Goal: Task Accomplishment & Management: Complete application form

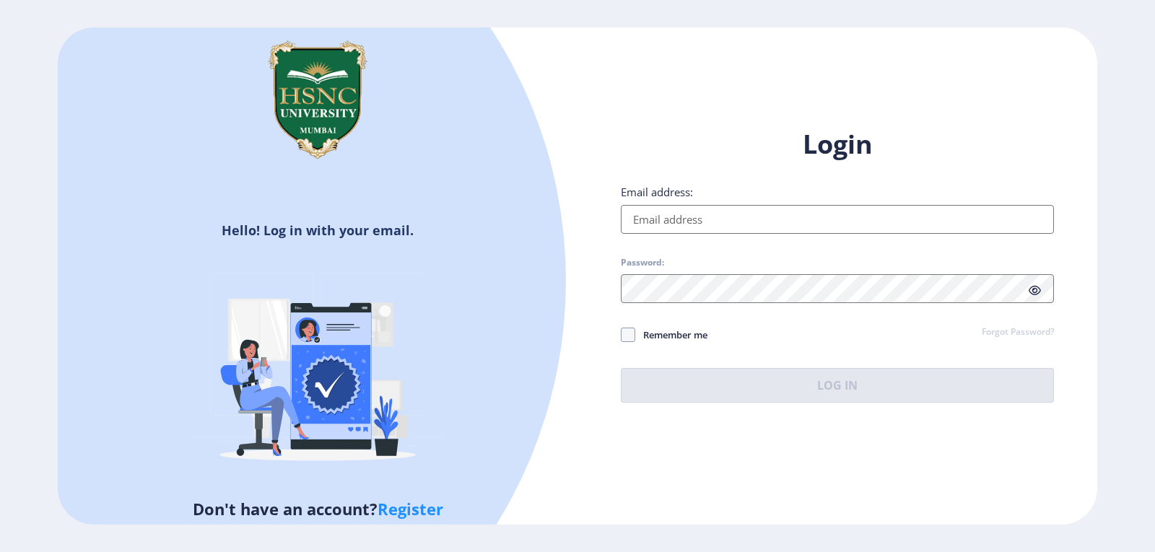
type input "[EMAIL_ADDRESS][DOMAIN_NAME]"
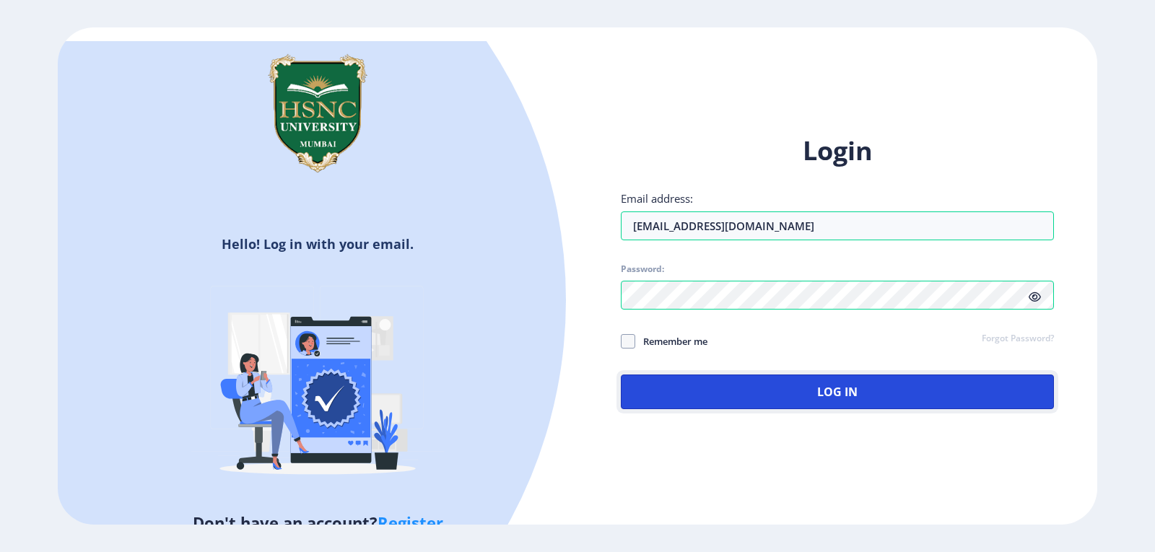
click at [788, 378] on button "Log In" at bounding box center [837, 392] width 433 height 35
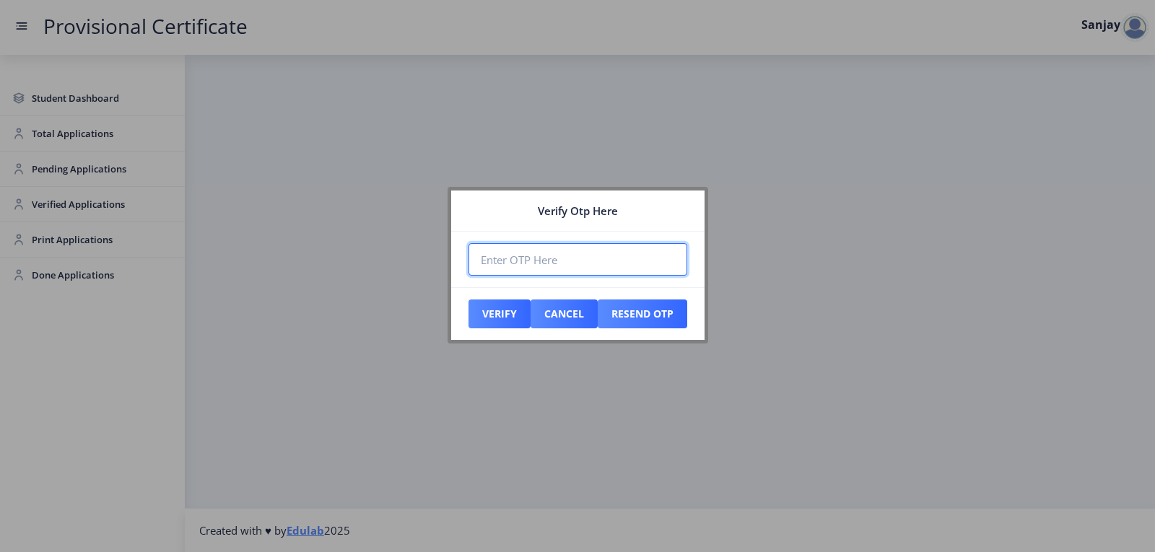
paste input "917677"
type input "917677"
click at [505, 311] on button "Verify" at bounding box center [500, 314] width 62 height 29
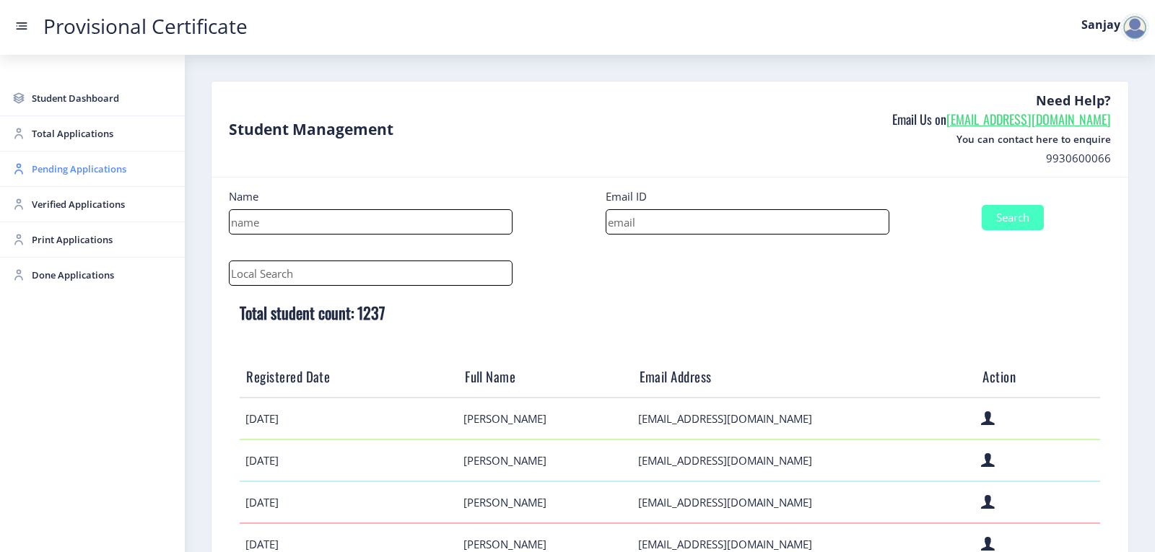
click at [80, 172] on span "Pending Applications" at bounding box center [102, 168] width 141 height 17
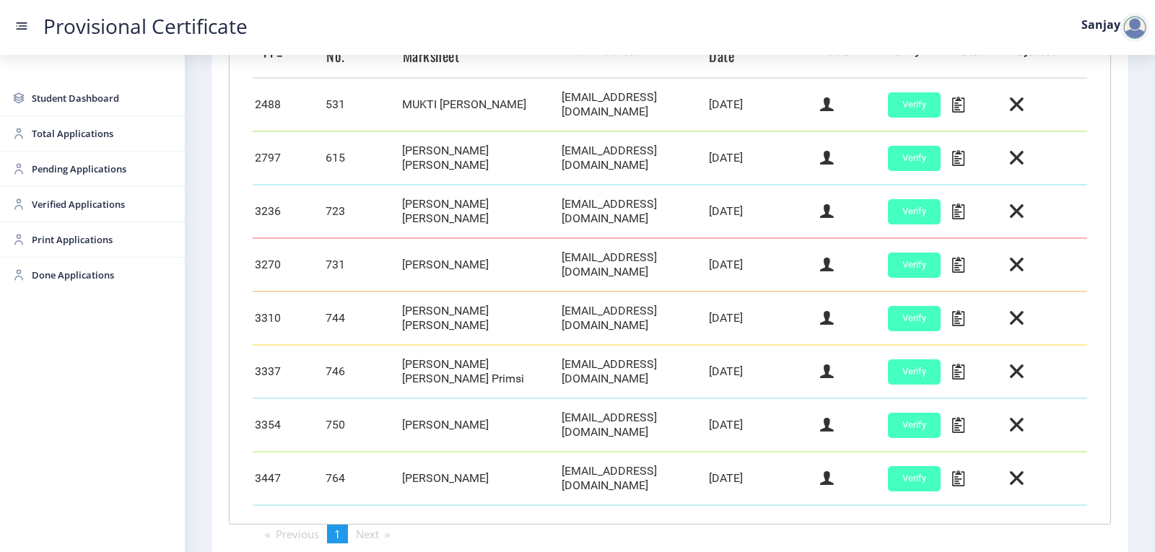
scroll to position [505, 0]
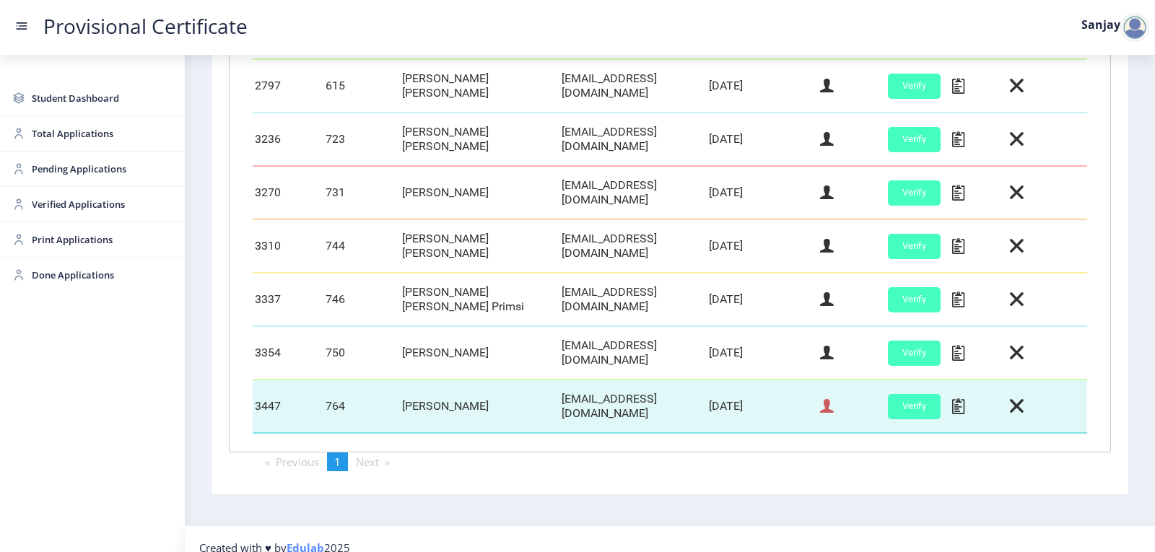
click at [822, 401] on icon at bounding box center [827, 406] width 14 height 19
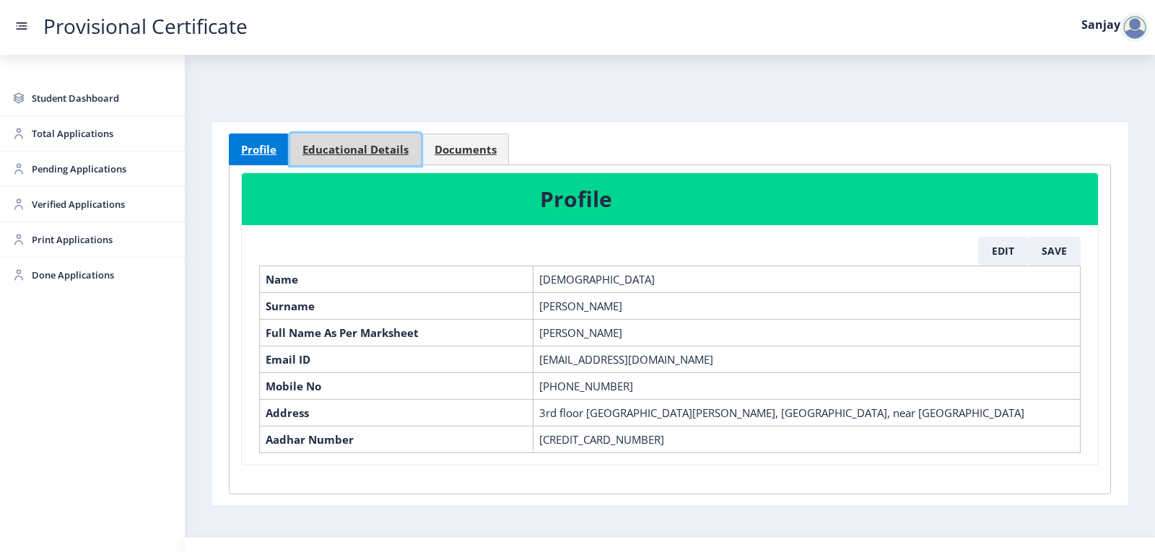
click at [384, 155] on span "Educational Details" at bounding box center [355, 149] width 106 height 11
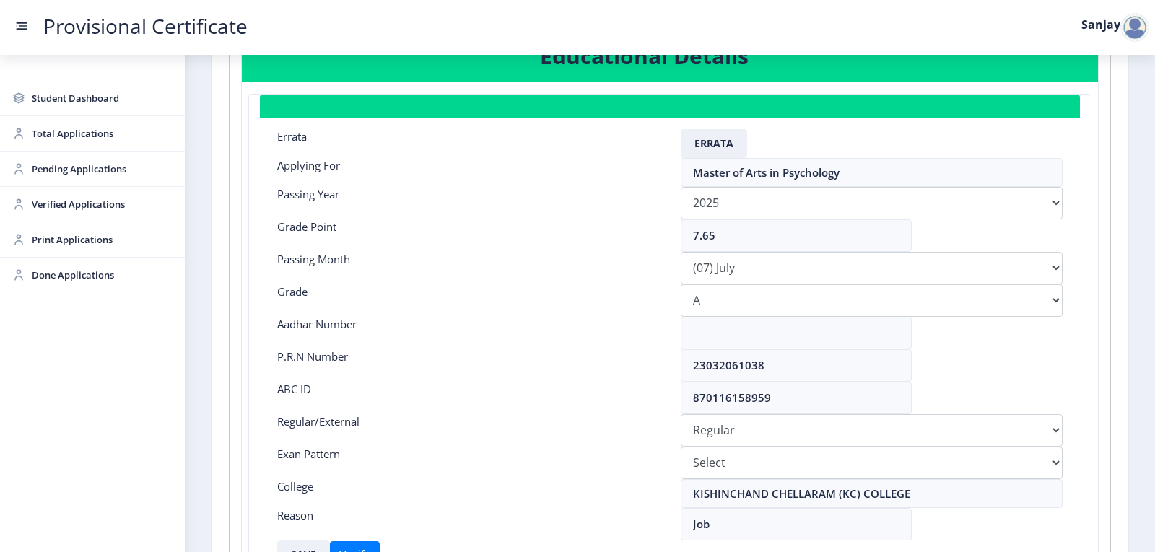
scroll to position [144, 0]
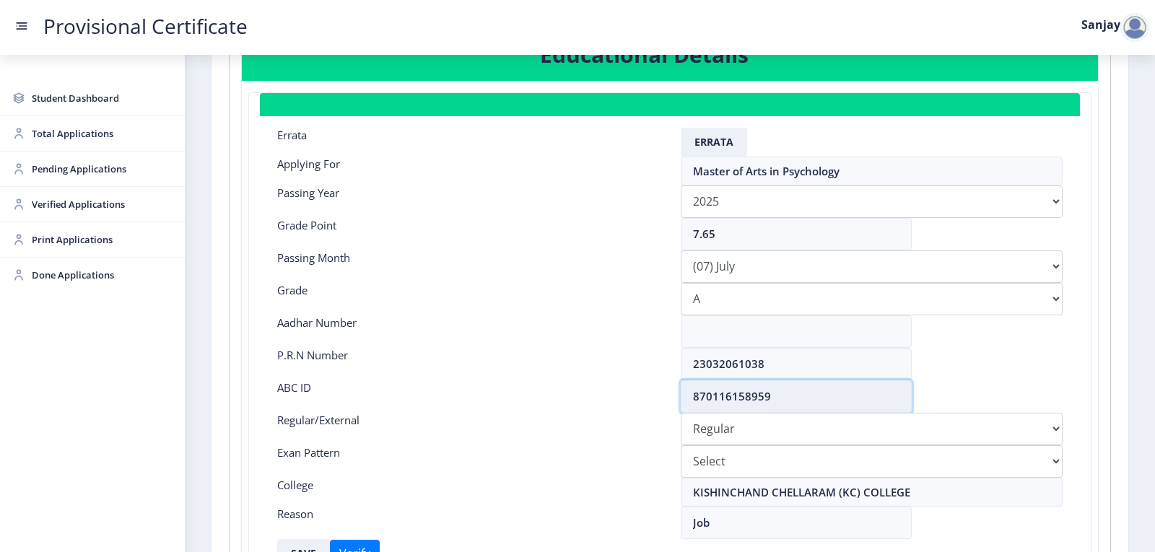
drag, startPoint x: 688, startPoint y: 401, endPoint x: 827, endPoint y: 394, distance: 138.8
click at [827, 394] on input "870116158959" at bounding box center [796, 396] width 231 height 32
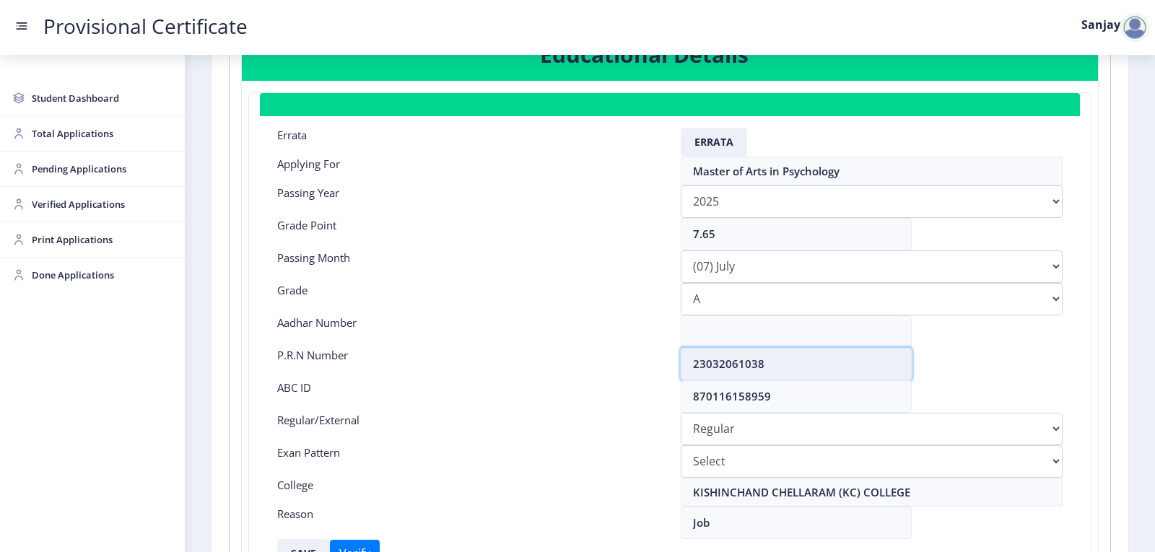
click at [810, 352] on input "23032061038" at bounding box center [796, 364] width 231 height 32
drag, startPoint x: 694, startPoint y: 365, endPoint x: 770, endPoint y: 363, distance: 76.6
click at [770, 363] on input "23032061038" at bounding box center [796, 364] width 231 height 32
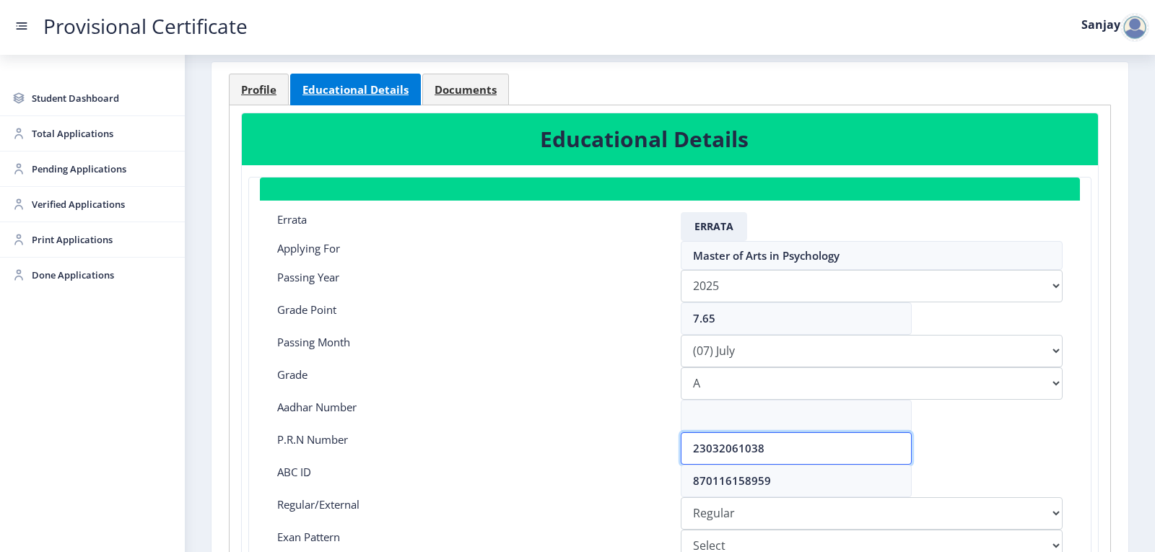
scroll to position [0, 0]
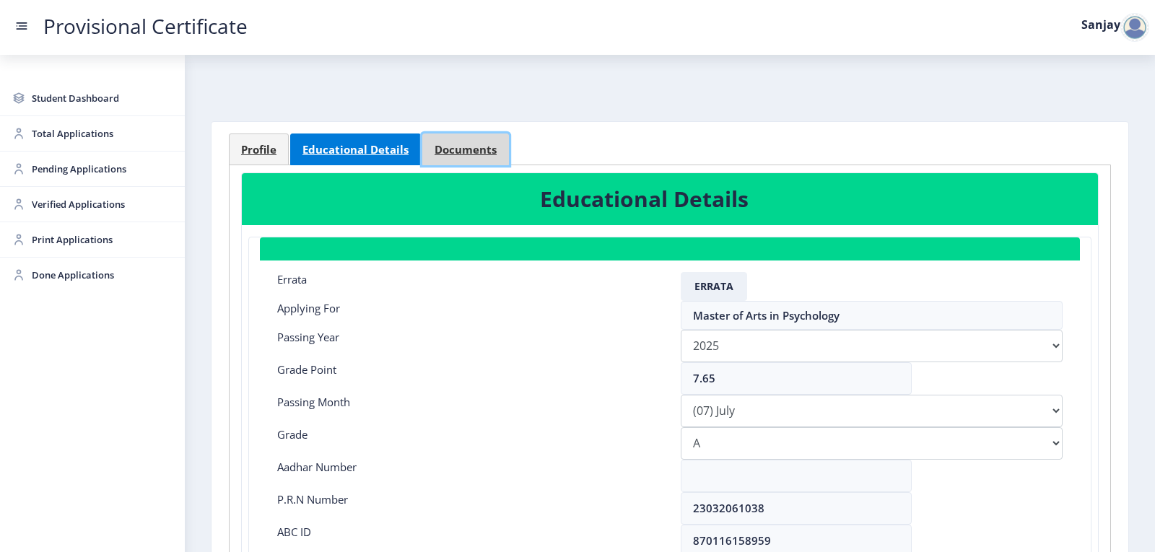
click at [469, 153] on span "Documents" at bounding box center [466, 149] width 62 height 11
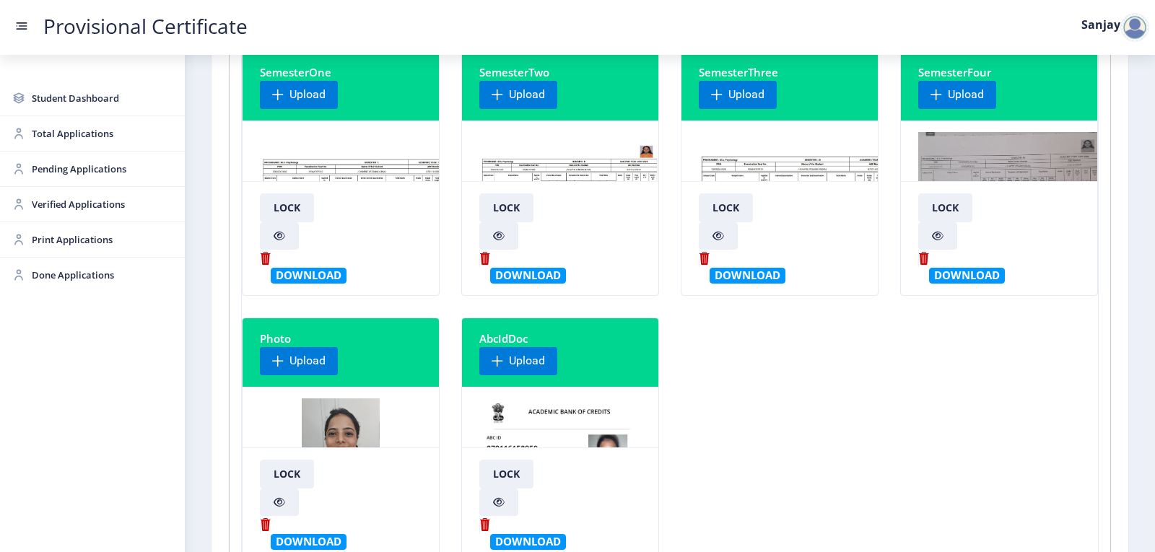
scroll to position [144, 0]
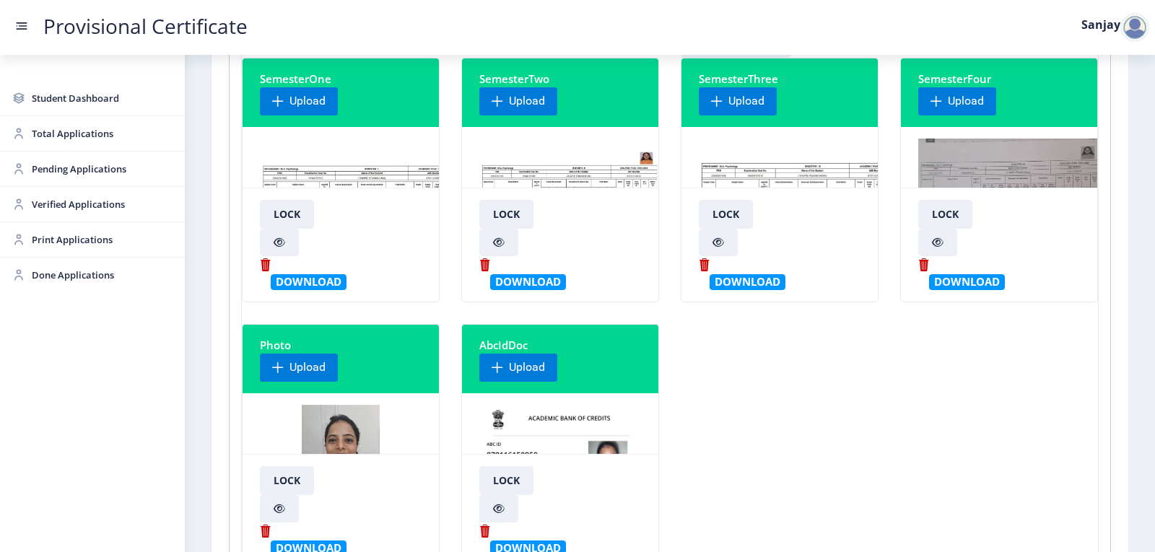
click at [1000, 156] on img at bounding box center [1013, 193] width 190 height 108
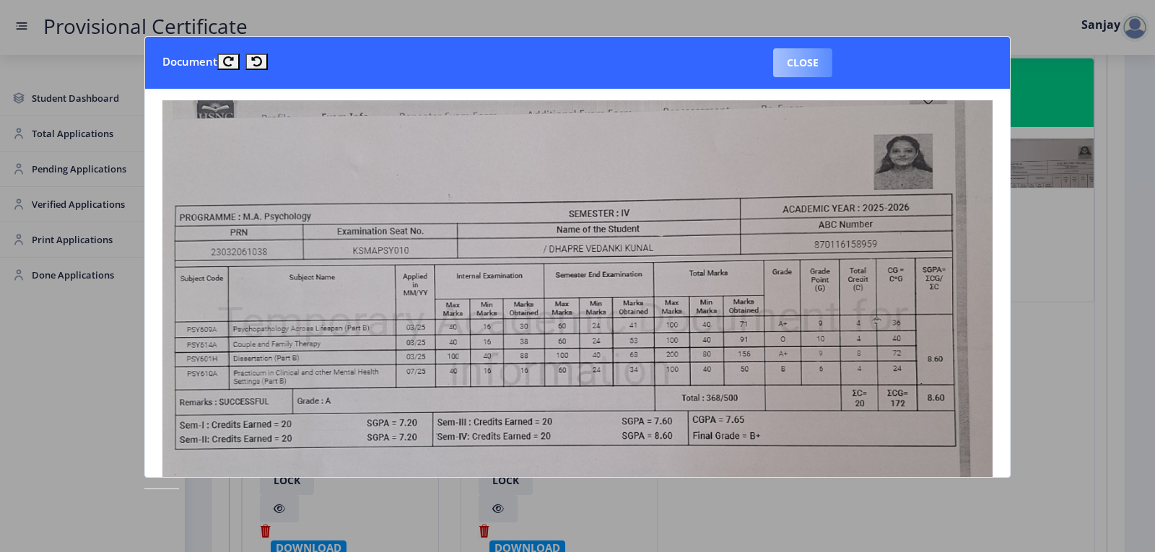
click at [816, 66] on button "Close" at bounding box center [802, 62] width 59 height 29
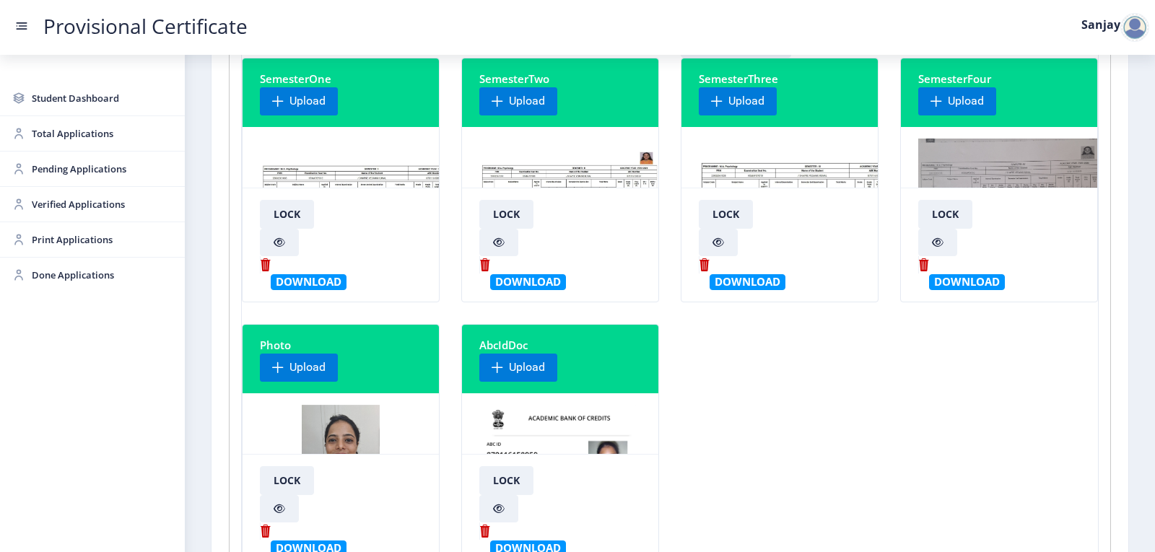
click at [980, 173] on img at bounding box center [1013, 193] width 190 height 108
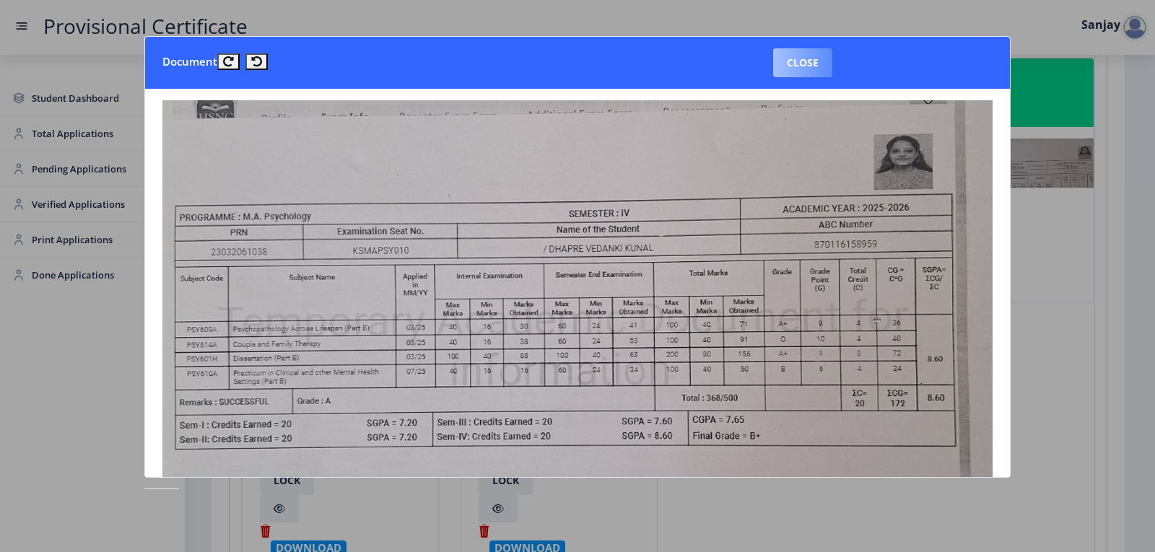
click at [818, 67] on button "Close" at bounding box center [802, 62] width 59 height 29
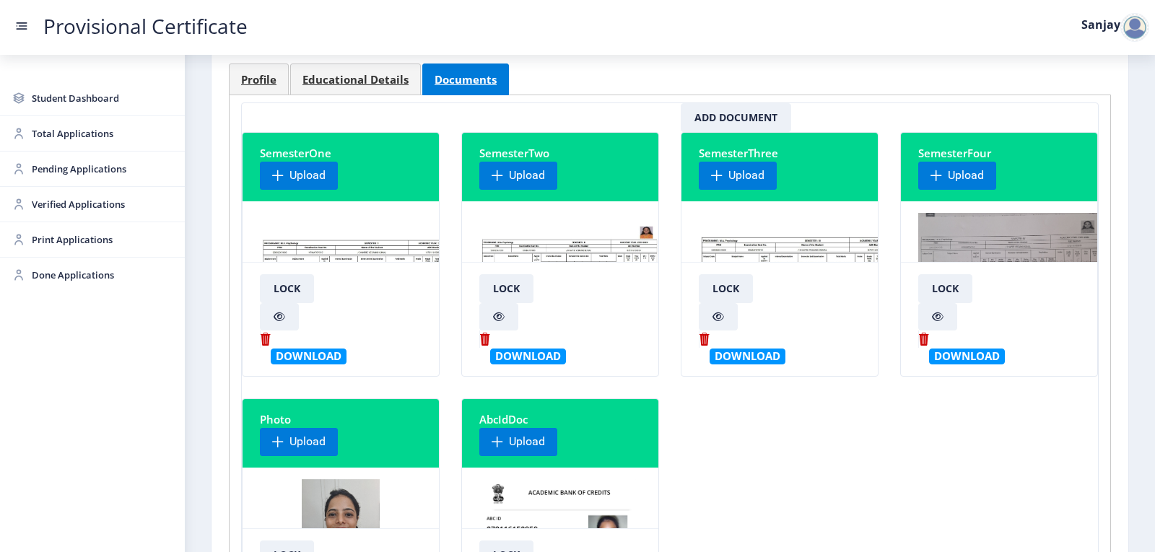
scroll to position [0, 0]
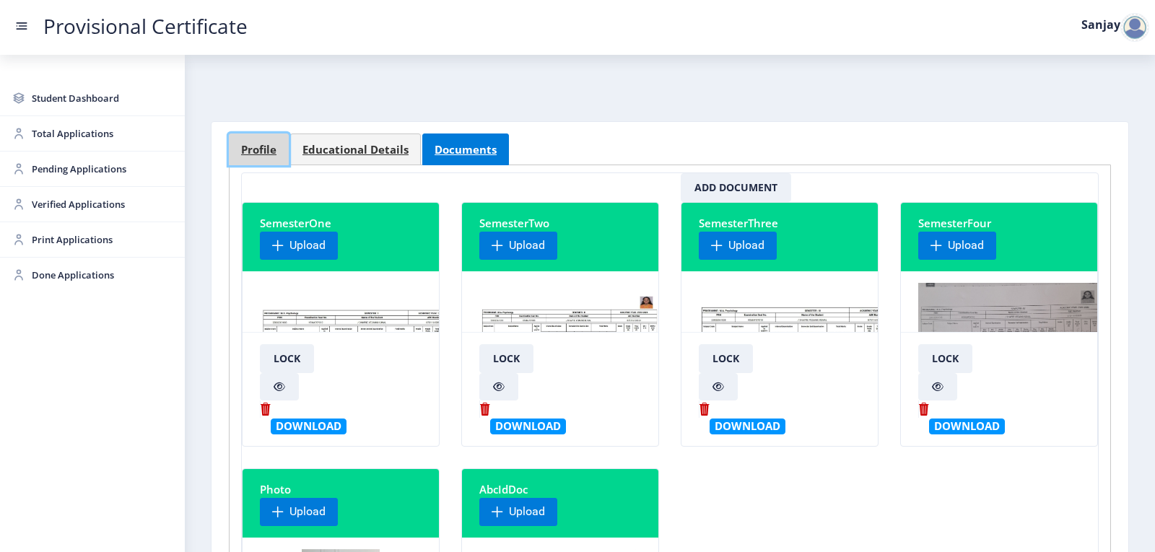
click at [260, 150] on span "Profile" at bounding box center [258, 149] width 35 height 11
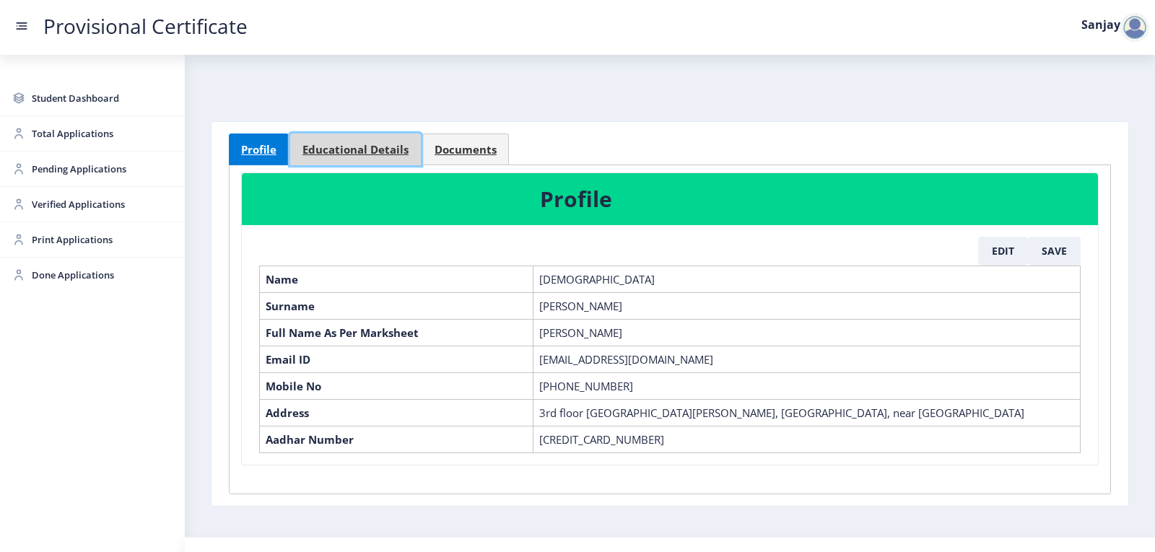
click at [344, 144] on span "Educational Details" at bounding box center [355, 149] width 106 height 11
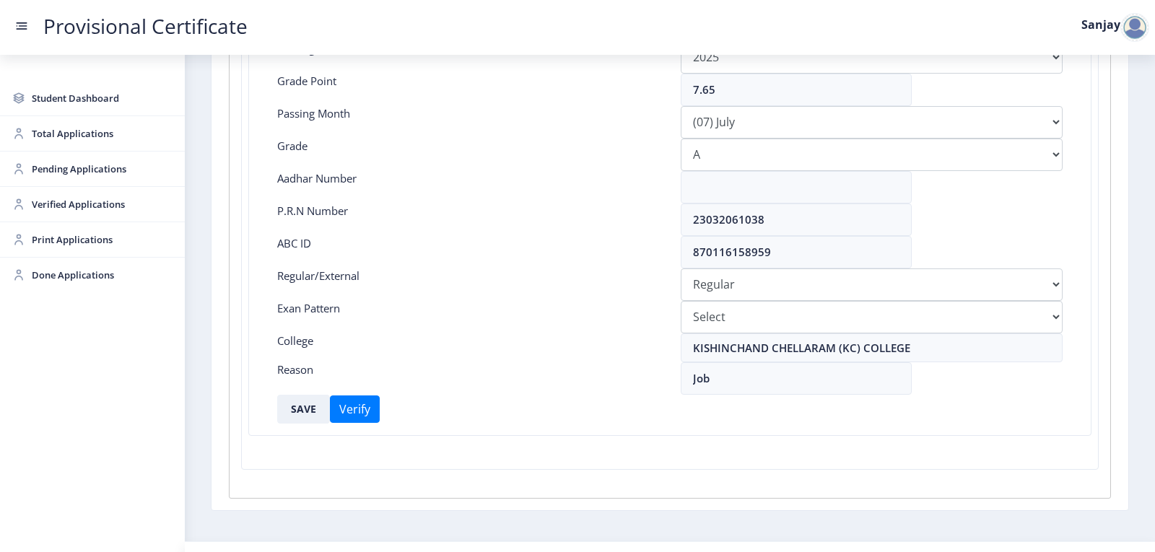
scroll to position [322, 0]
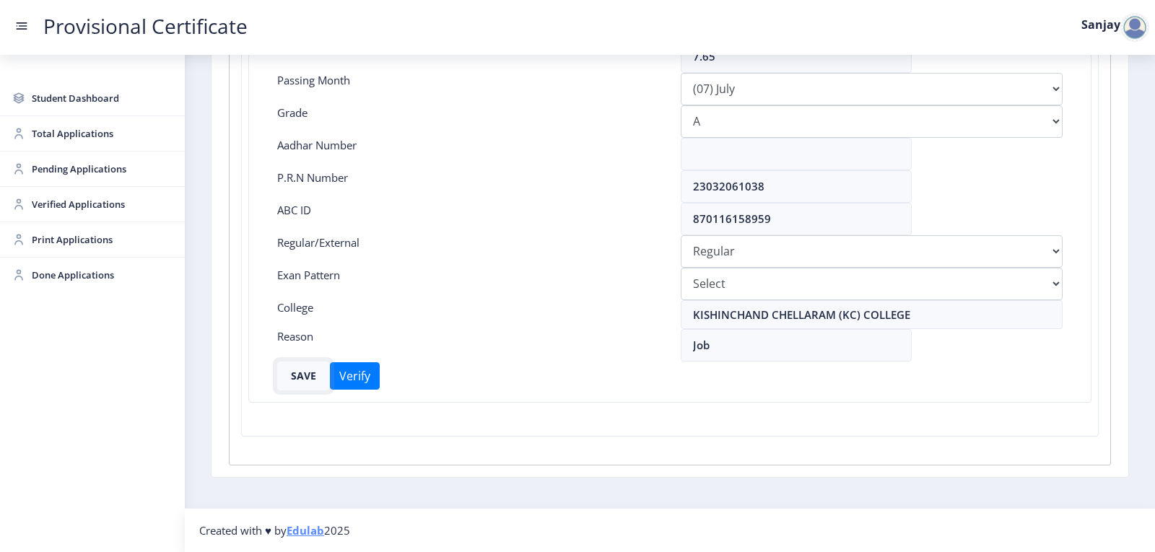
click at [302, 367] on button "SAVE" at bounding box center [303, 376] width 53 height 29
click at [80, 169] on span "Pending Applications" at bounding box center [102, 168] width 141 height 17
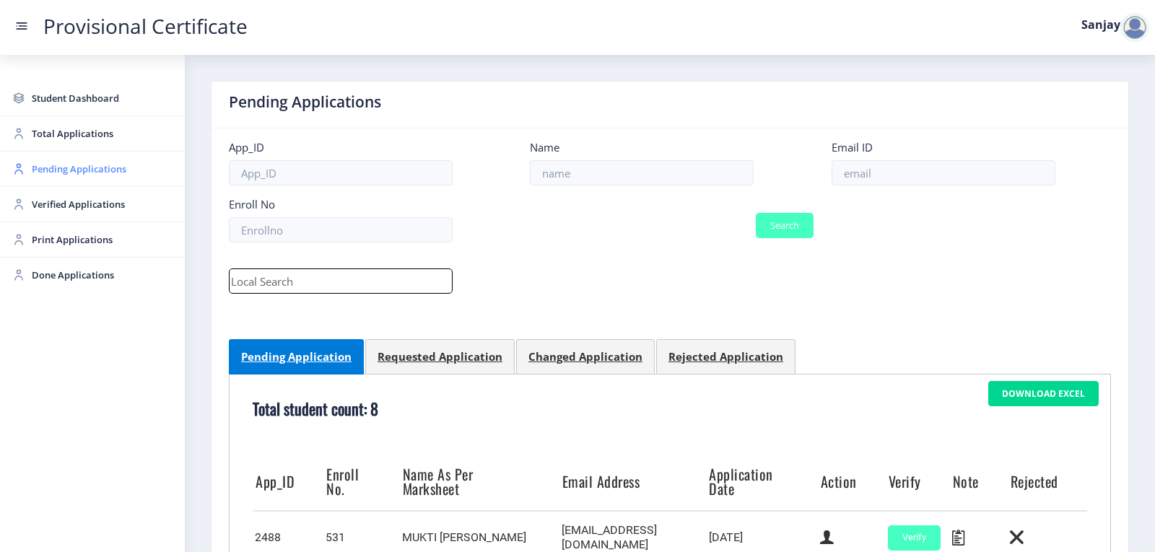
click at [99, 165] on span "Pending Applications" at bounding box center [102, 168] width 141 height 17
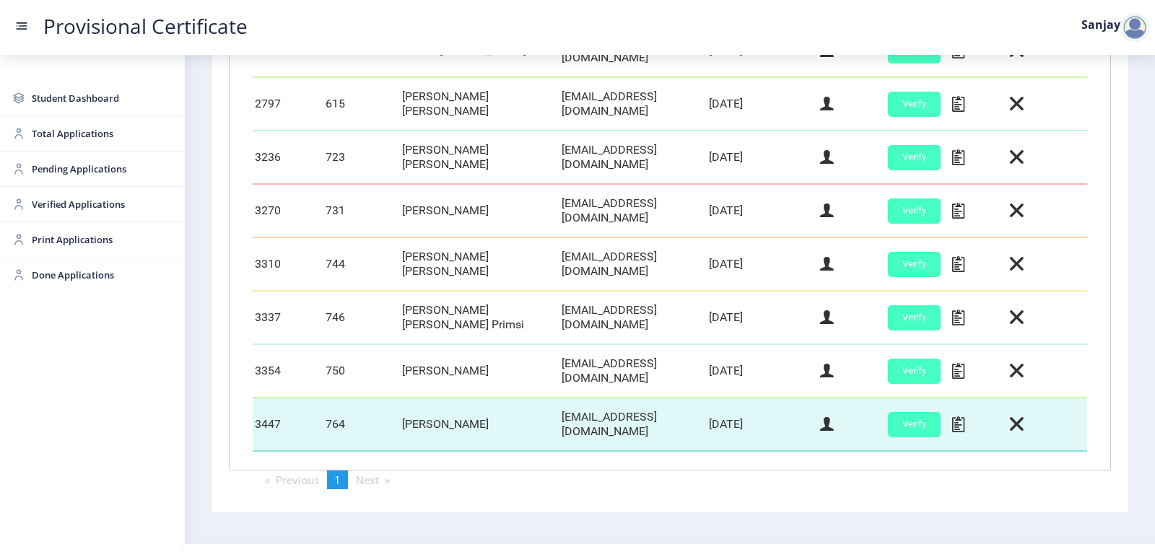
scroll to position [505, 0]
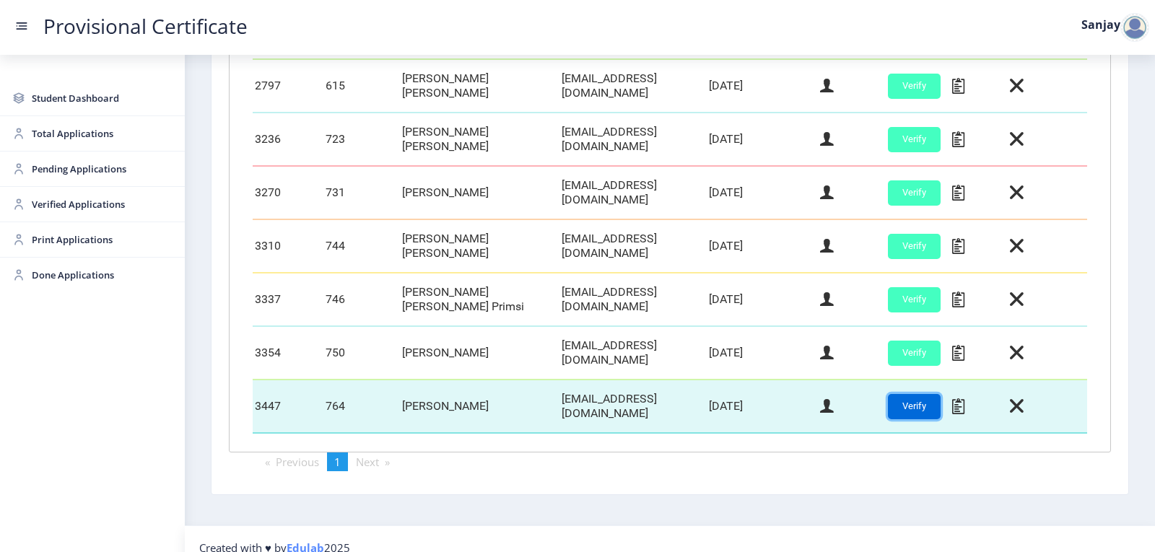
click at [902, 397] on button "Verify" at bounding box center [914, 406] width 53 height 25
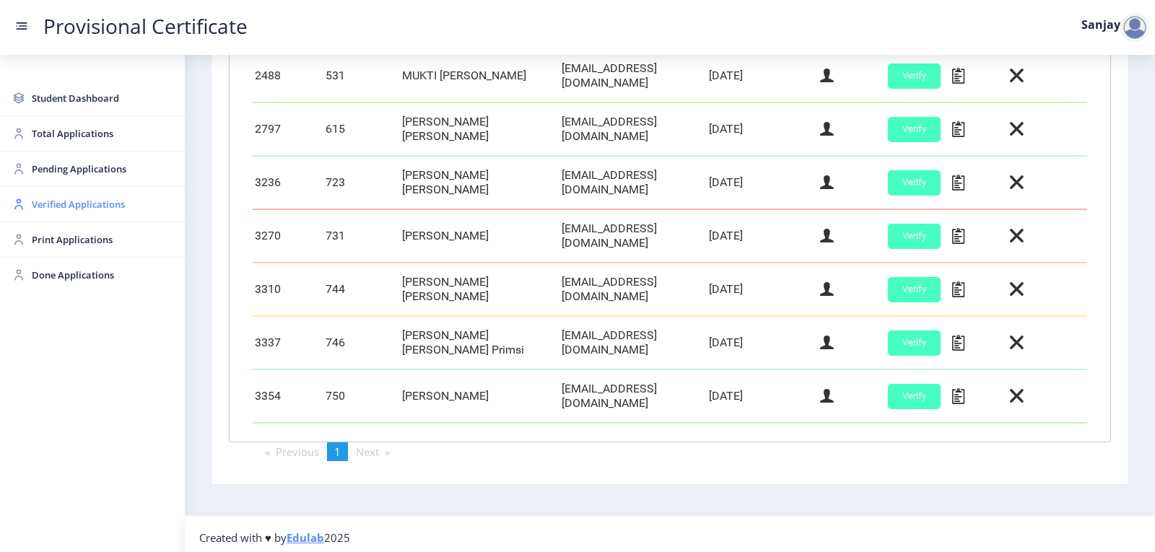
click at [62, 203] on span "Verified Applications" at bounding box center [102, 204] width 141 height 17
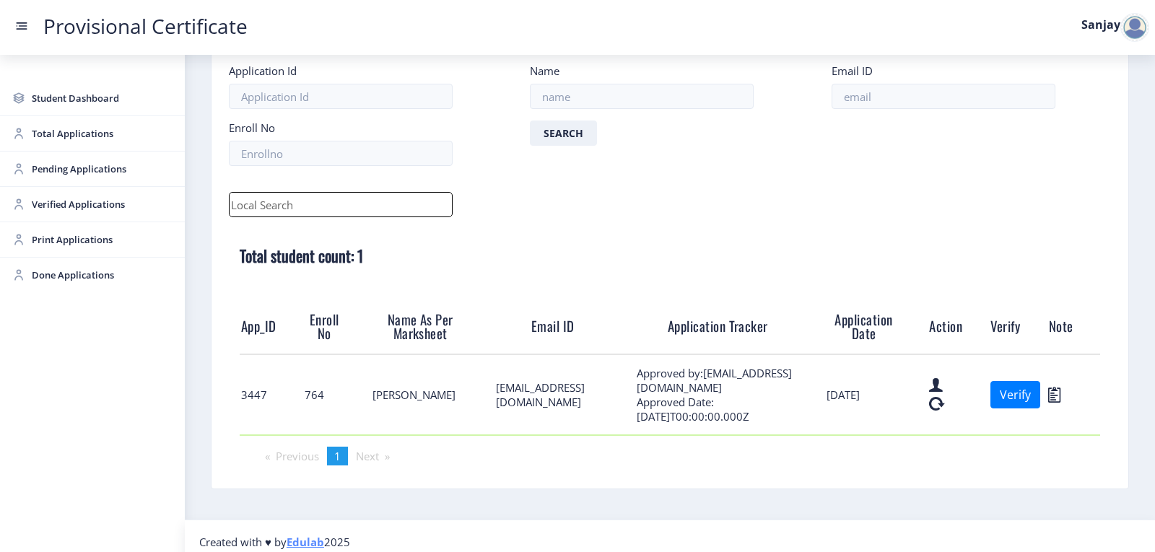
scroll to position [88, 0]
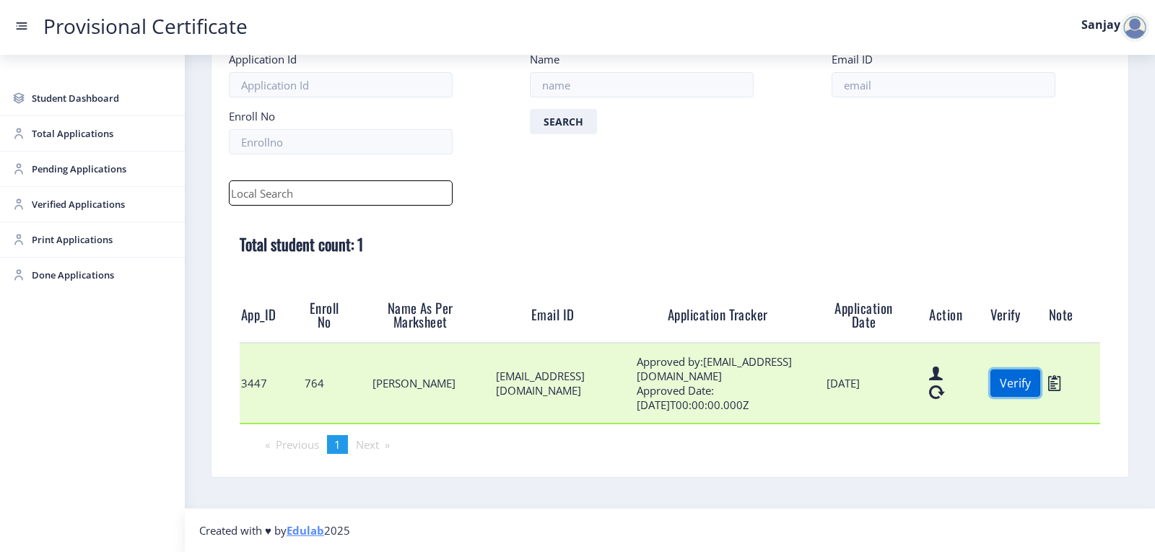
click at [1026, 390] on button "Verify" at bounding box center [1015, 383] width 50 height 27
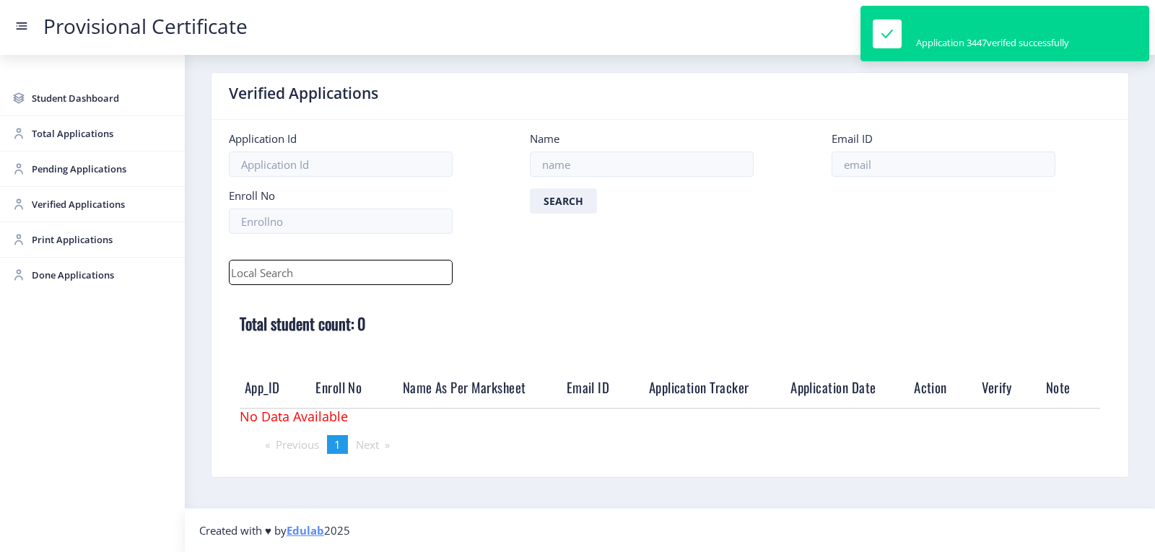
scroll to position [9, 0]
click at [42, 243] on span "Print Applications" at bounding box center [102, 239] width 141 height 17
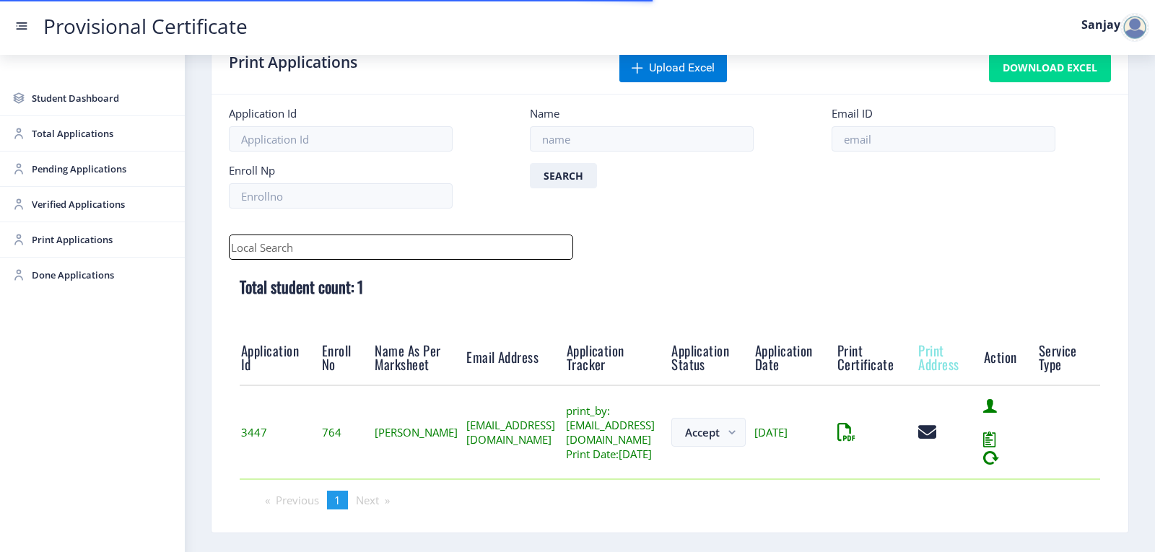
scroll to position [113, 0]
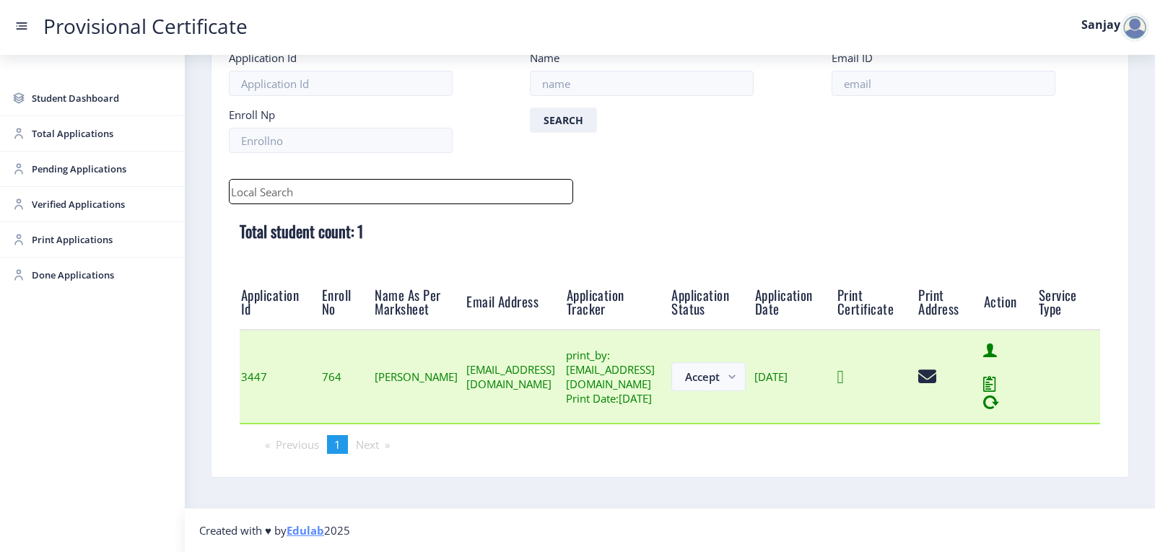
click at [844, 371] on icon at bounding box center [840, 377] width 6 height 18
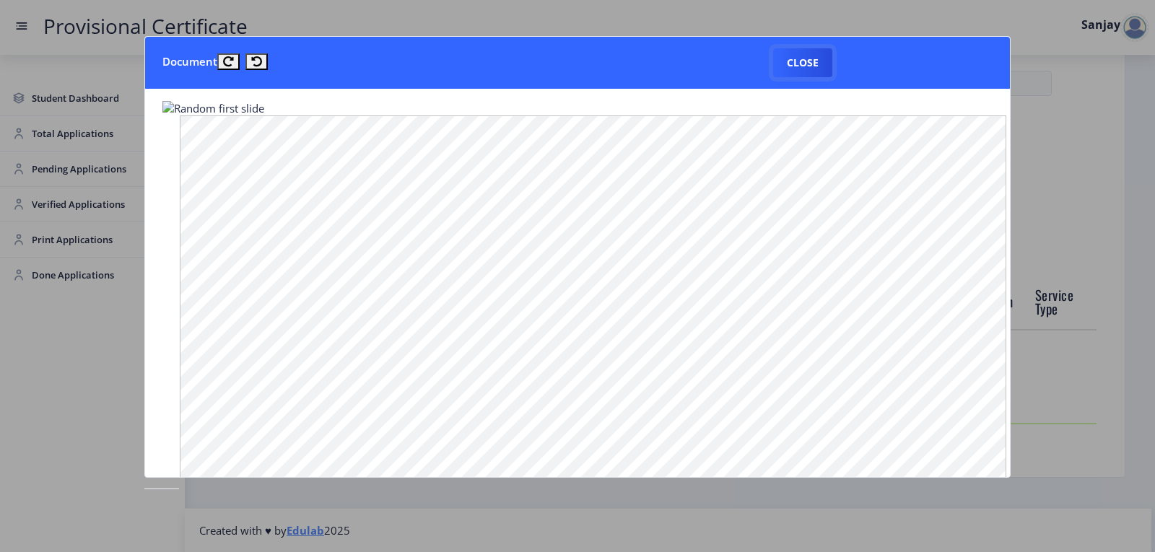
click at [814, 69] on button "Close" at bounding box center [802, 62] width 59 height 29
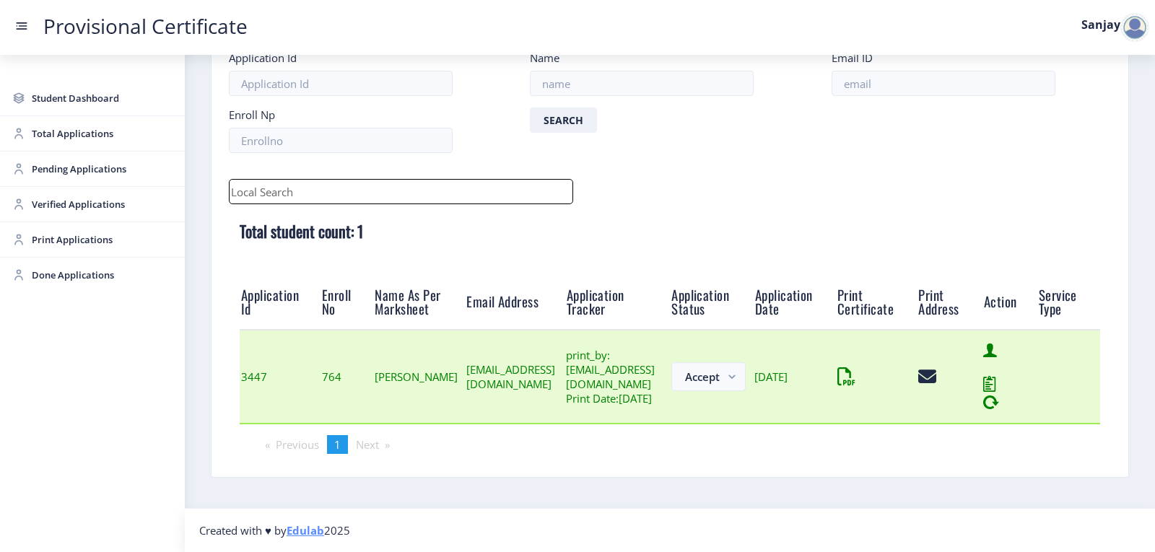
click at [999, 398] on icon at bounding box center [991, 402] width 16 height 19
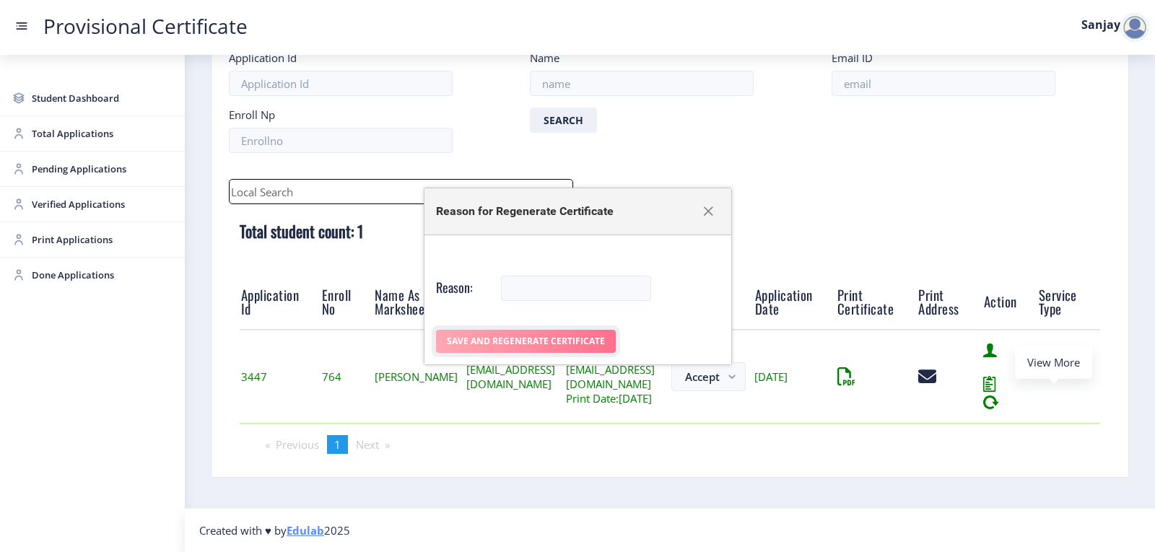
click at [465, 336] on button "Save And Regenerate Certificate" at bounding box center [526, 341] width 180 height 23
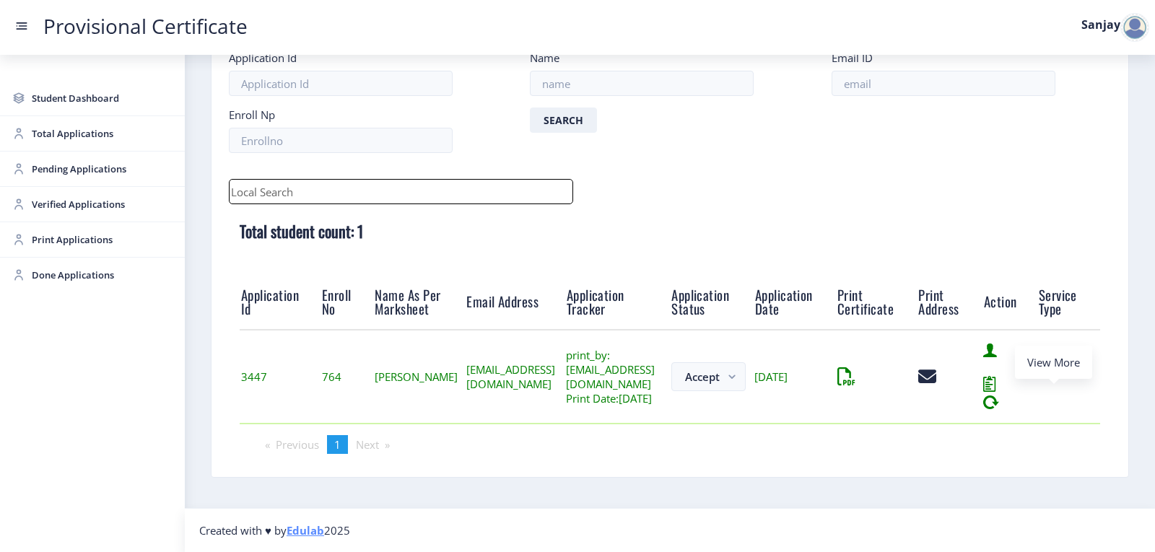
scroll to position [17, 0]
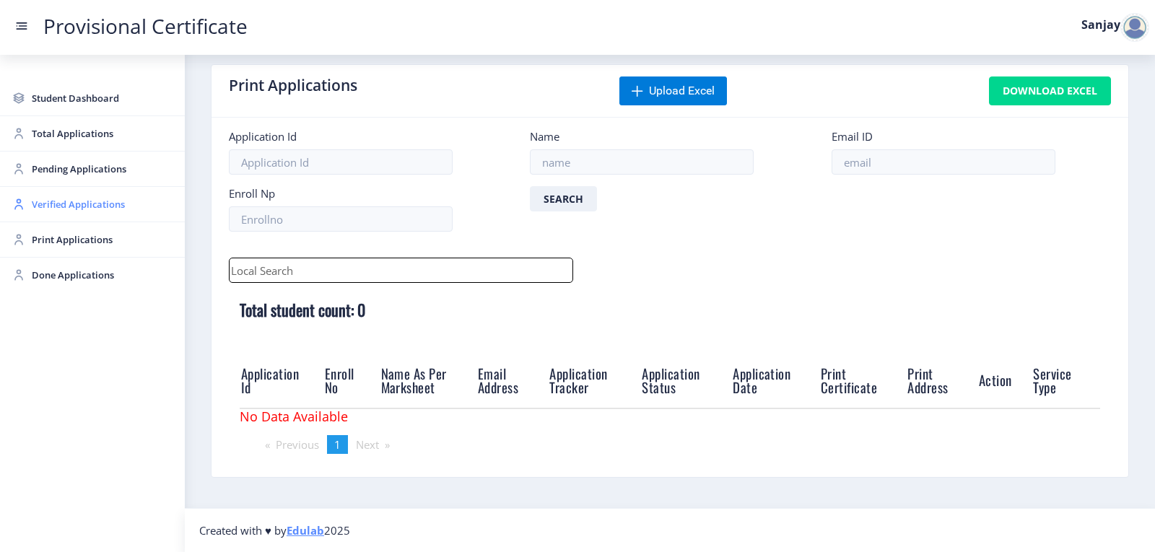
click at [95, 203] on span "Verified Applications" at bounding box center [102, 204] width 141 height 17
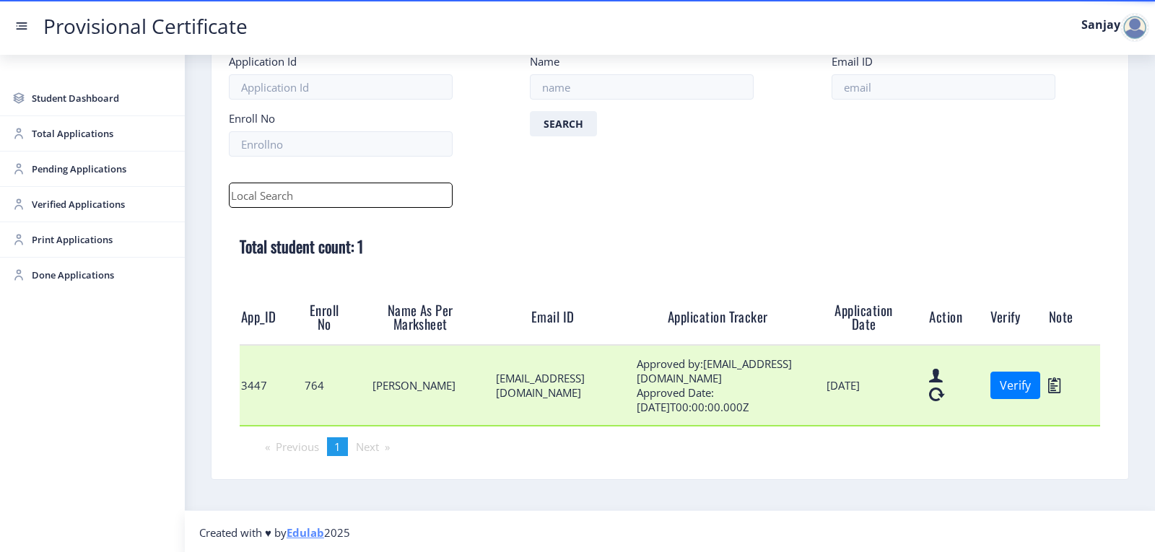
scroll to position [88, 0]
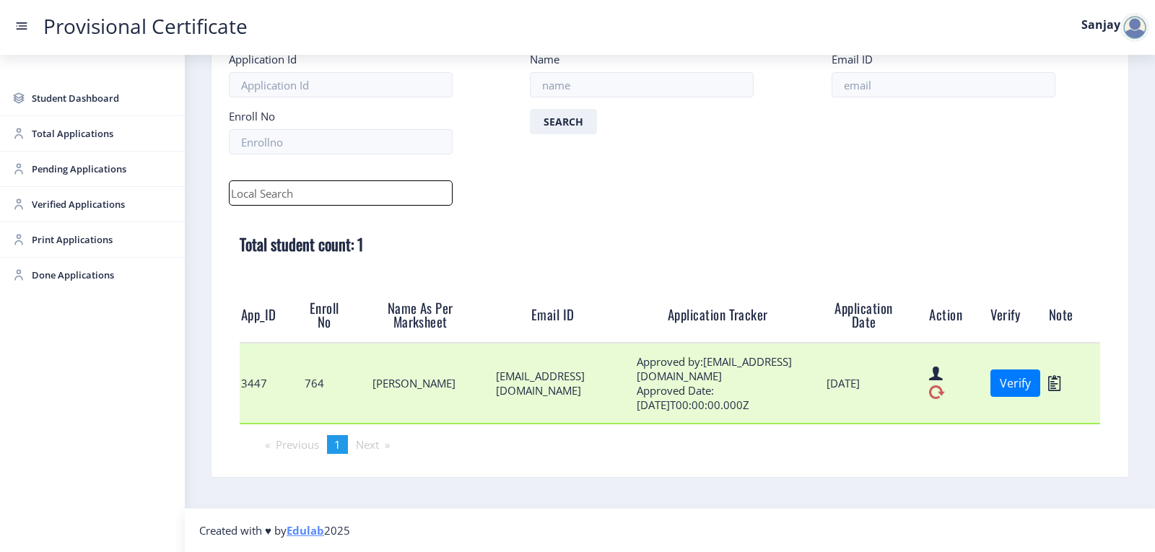
click at [930, 391] on icon at bounding box center [937, 392] width 16 height 19
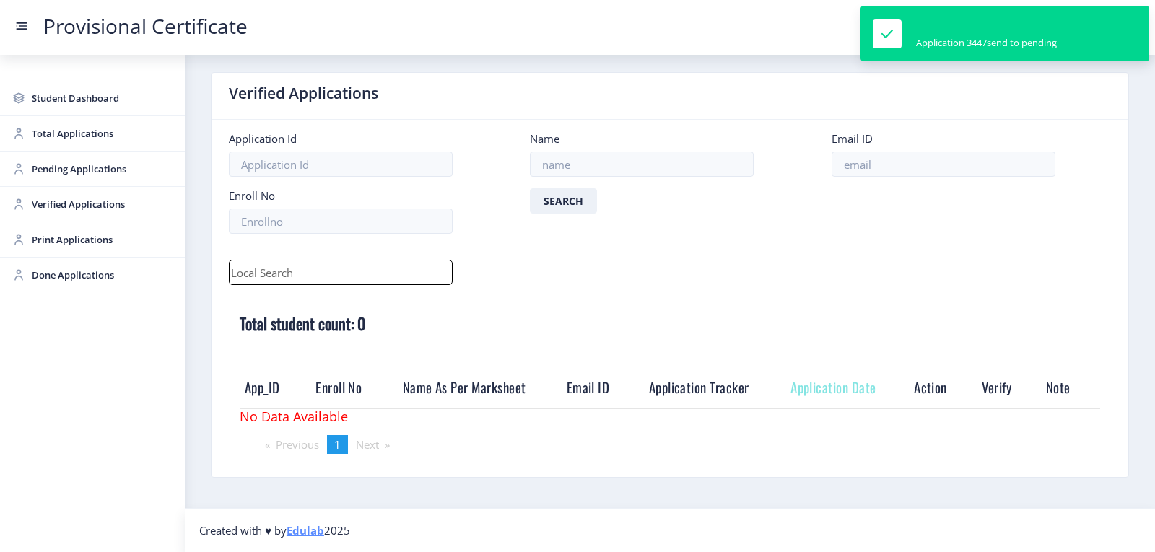
scroll to position [9, 0]
click at [51, 170] on span "Pending Applications" at bounding box center [102, 168] width 141 height 17
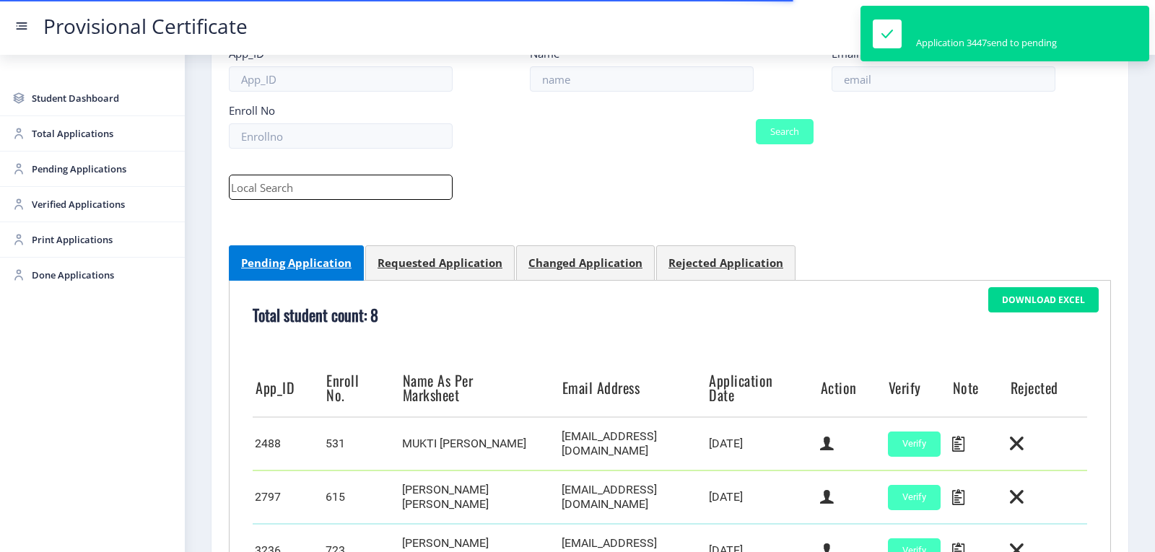
scroll to position [512, 0]
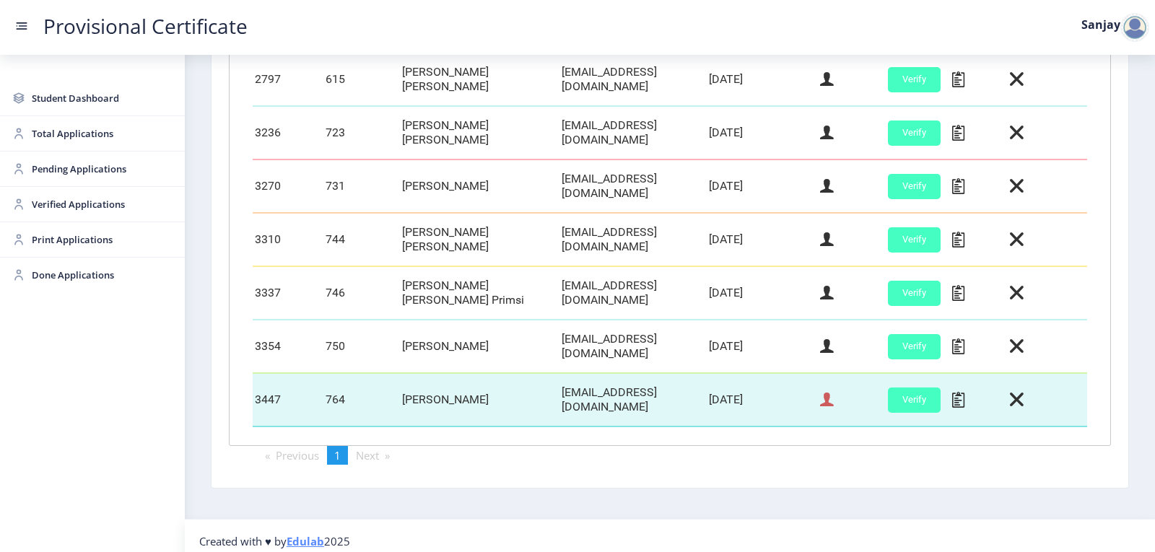
click at [820, 394] on icon at bounding box center [827, 400] width 14 height 19
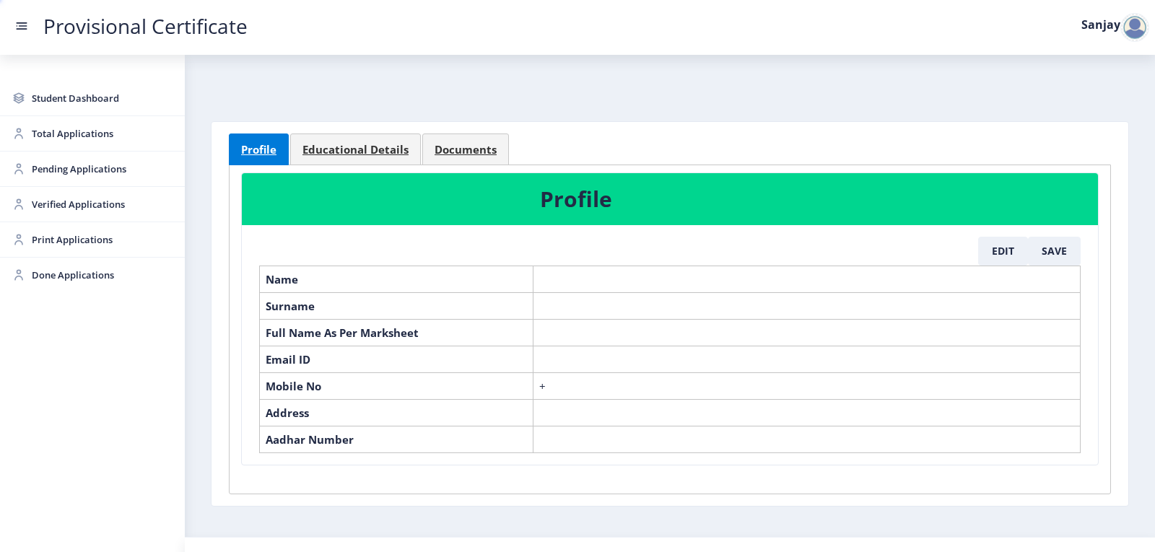
select select "July"
select select "A"
select select "Regular"
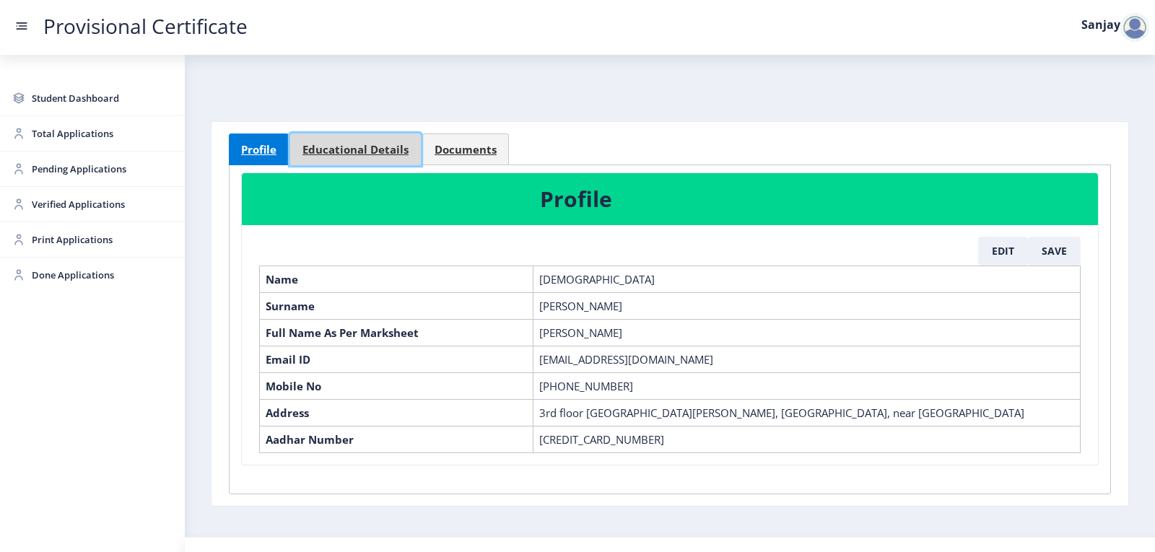
click at [351, 149] on span "Educational Details" at bounding box center [355, 149] width 106 height 11
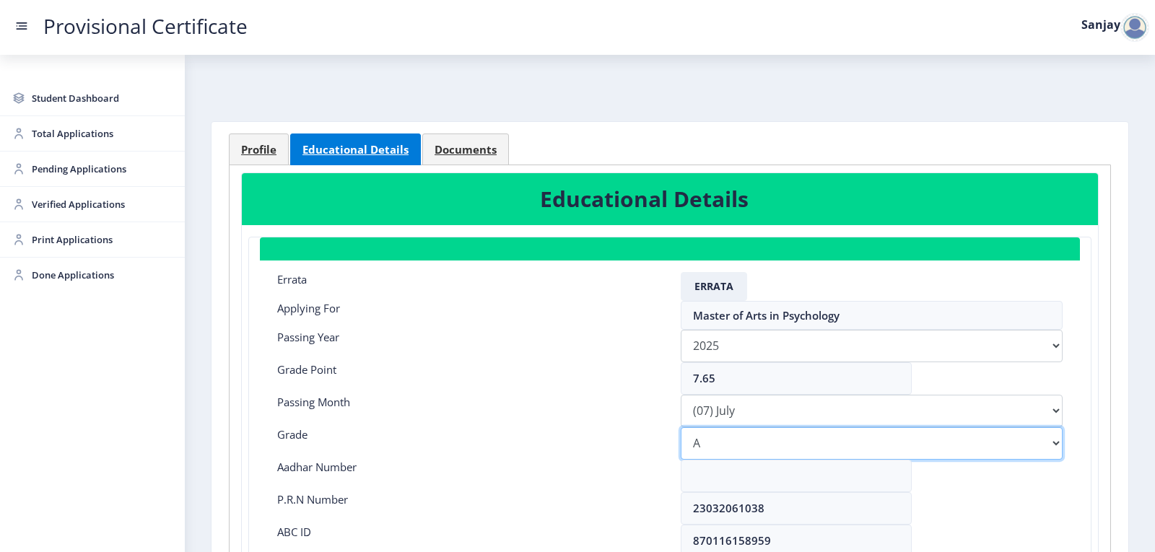
click at [744, 456] on select "Select Grade O A+ A B+ B C D F(Fail)" at bounding box center [872, 443] width 382 height 32
select select "B+"
click at [681, 427] on select "Select Grade O A+ A B+ B C D F(Fail)" at bounding box center [872, 443] width 382 height 32
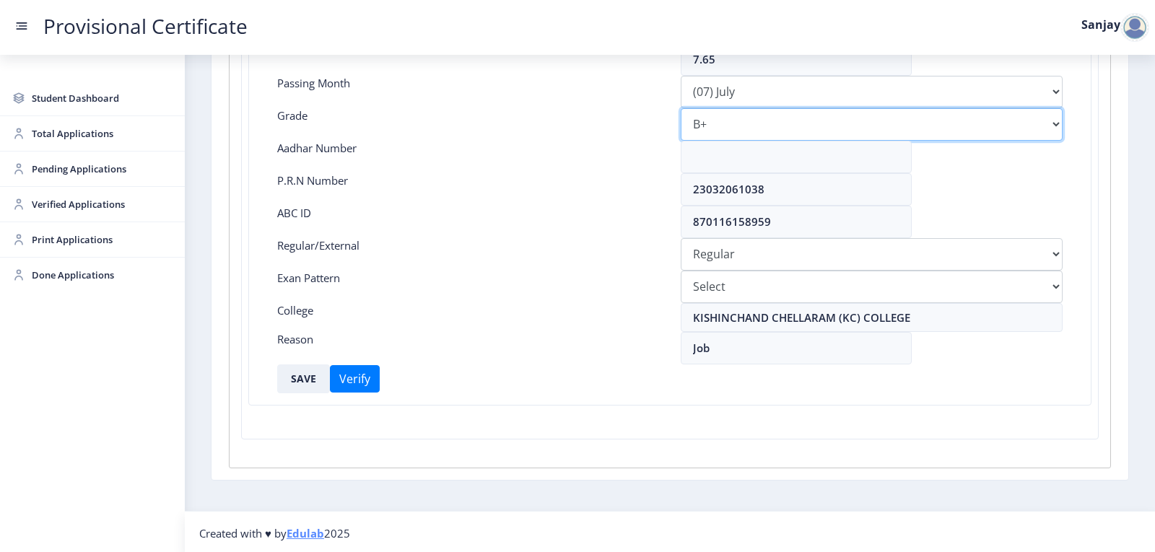
scroll to position [322, 0]
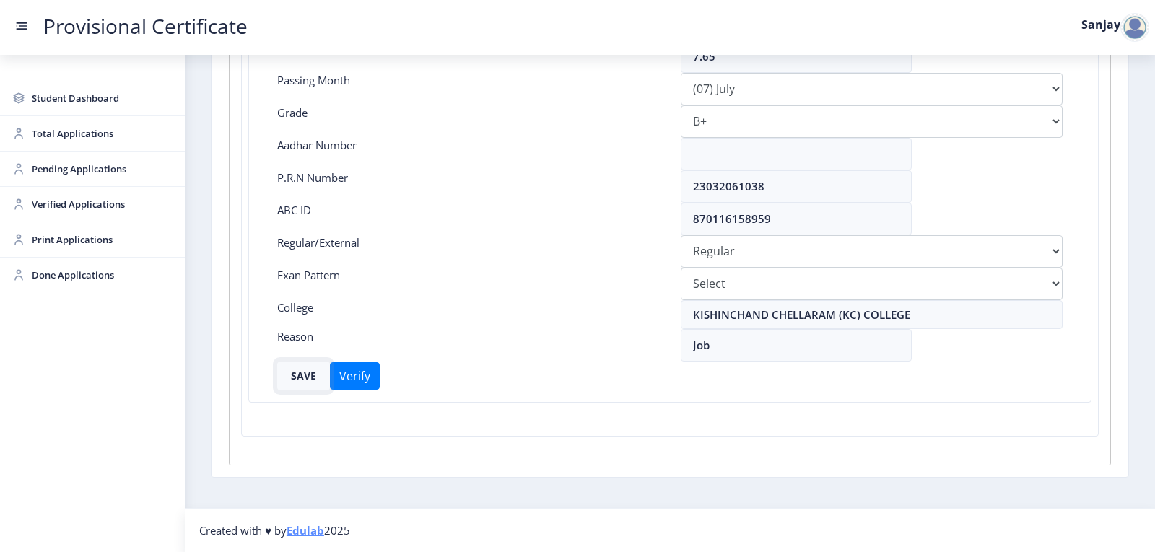
click at [309, 371] on button "SAVE" at bounding box center [303, 376] width 53 height 29
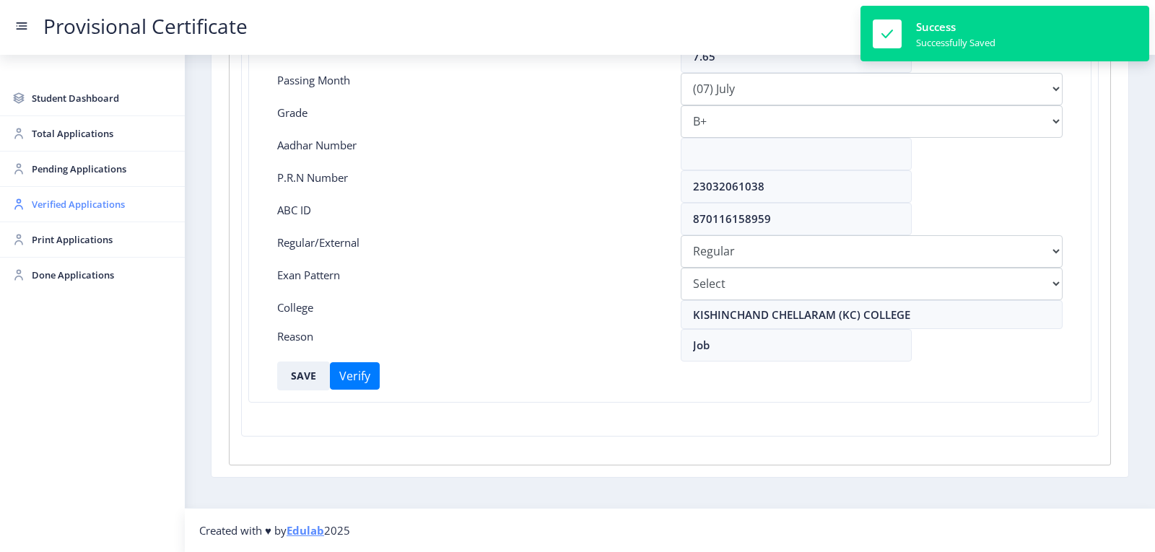
click at [48, 204] on span "Verified Applications" at bounding box center [102, 204] width 141 height 17
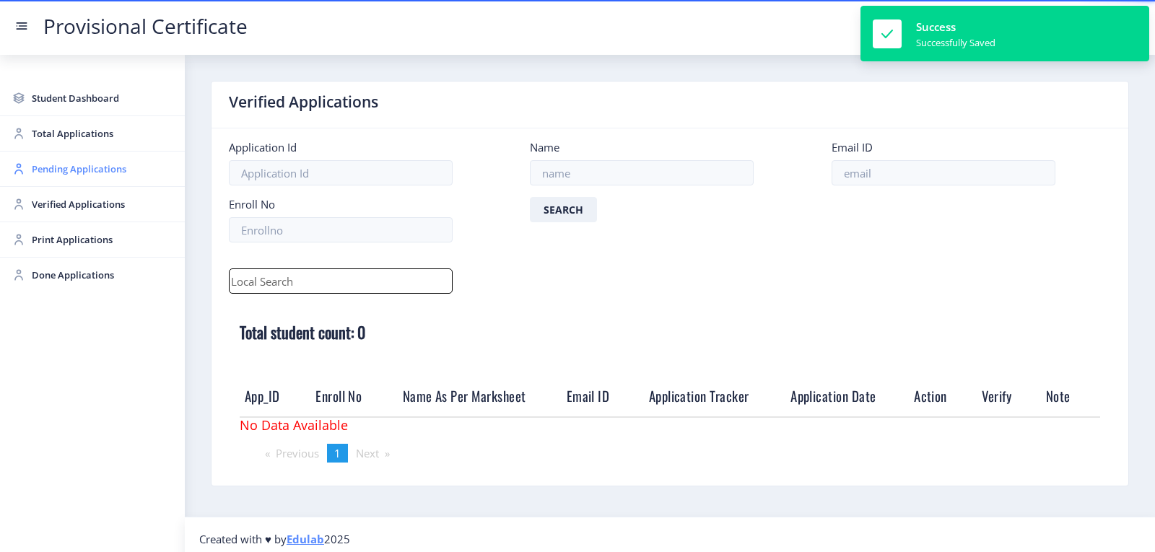
click at [65, 172] on span "Pending Applications" at bounding box center [102, 168] width 141 height 17
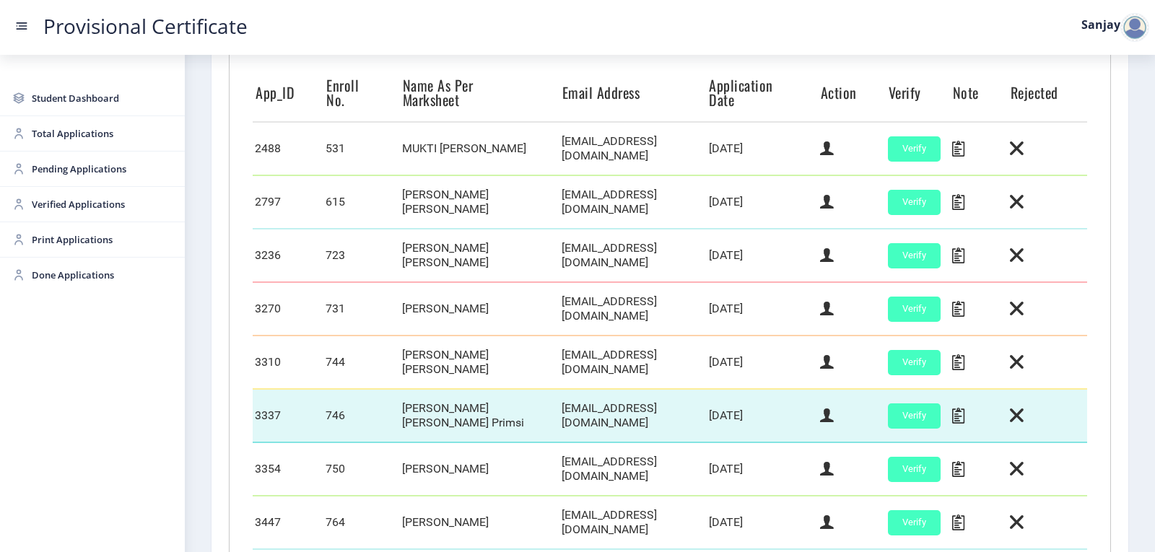
scroll to position [433, 0]
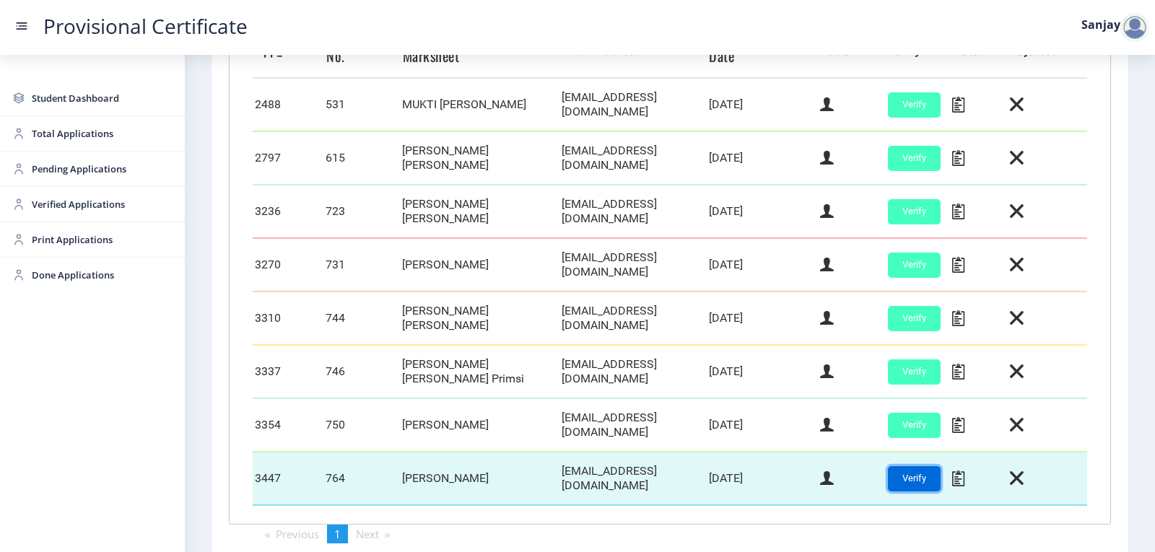
click at [901, 467] on button "Verify" at bounding box center [914, 478] width 53 height 25
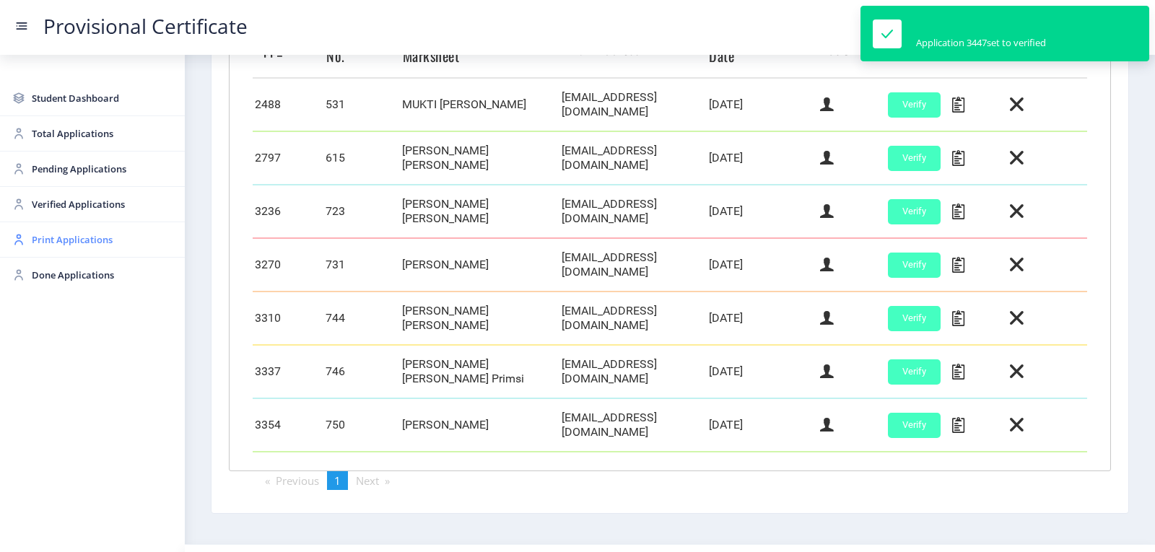
click at [77, 240] on span "Print Applications" at bounding box center [102, 239] width 141 height 17
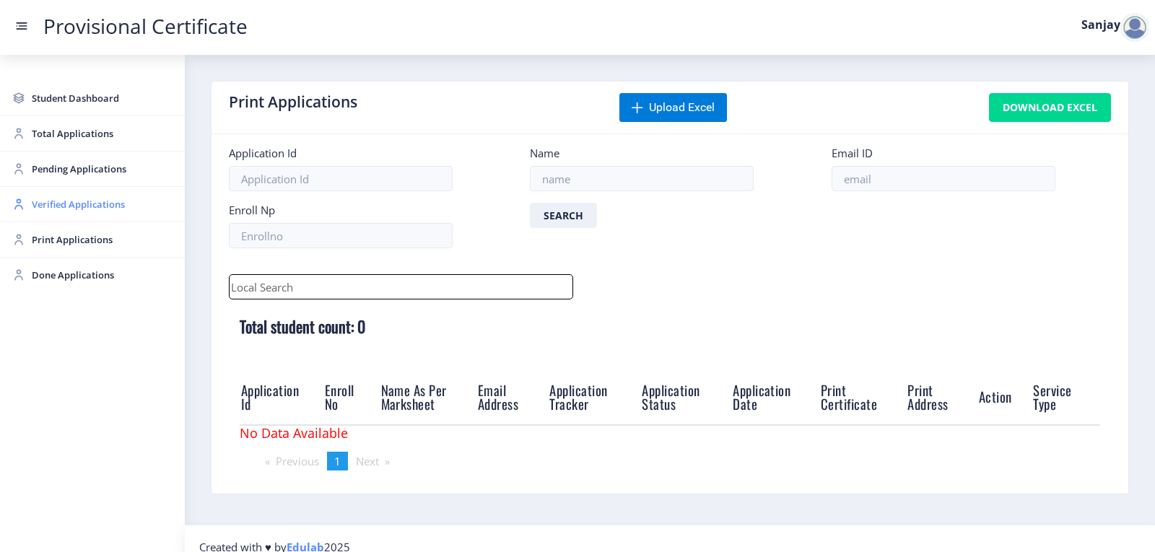
click at [54, 201] on span "Verified Applications" at bounding box center [102, 204] width 141 height 17
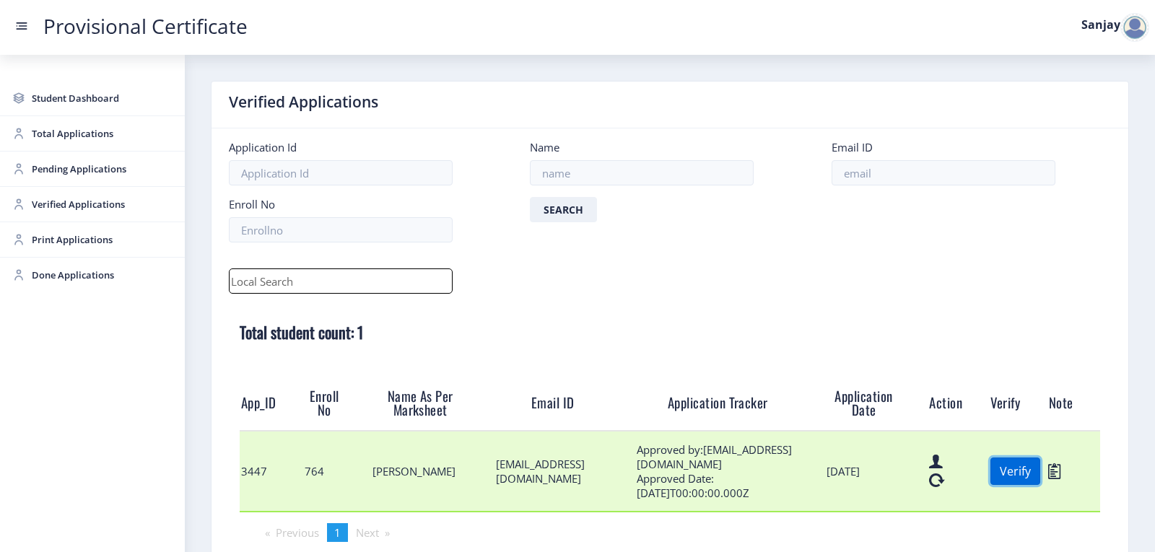
click at [1001, 478] on button "Verify" at bounding box center [1015, 471] width 50 height 27
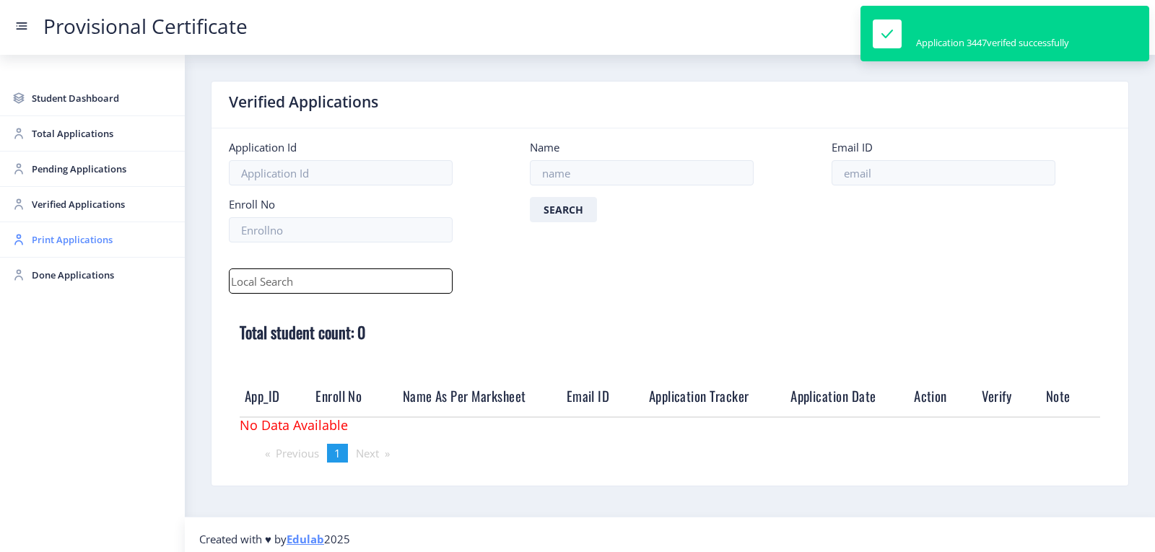
click at [43, 242] on span "Print Applications" at bounding box center [102, 239] width 141 height 17
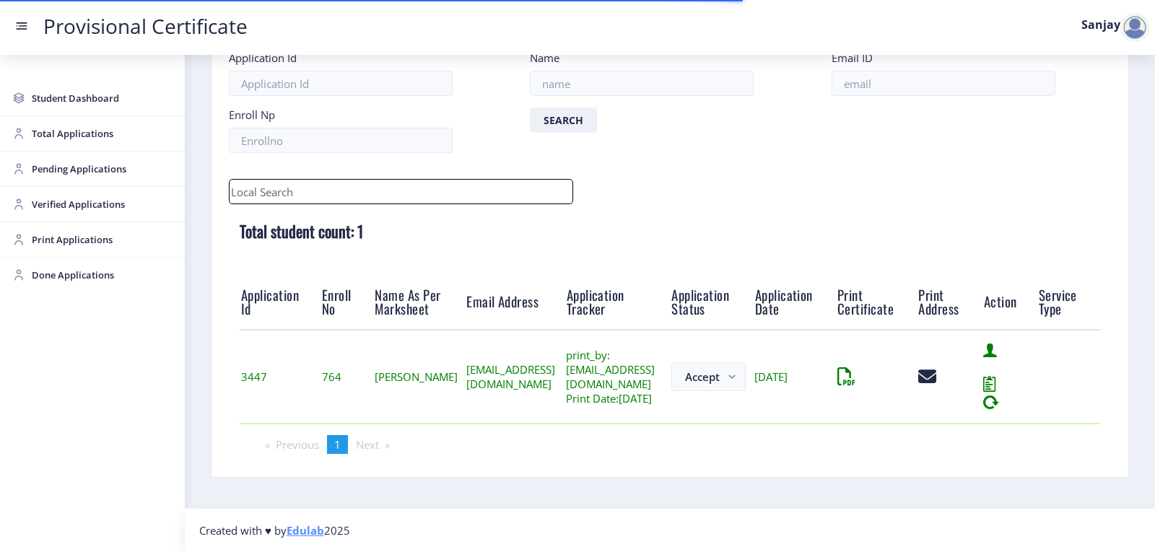
scroll to position [113, 0]
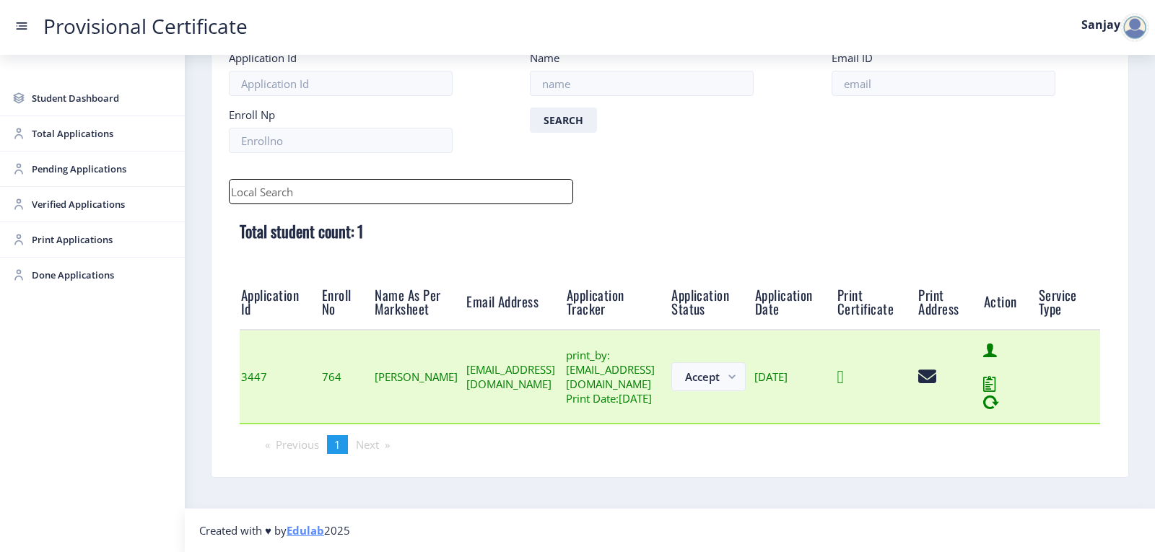
click at [844, 378] on icon at bounding box center [840, 377] width 6 height 18
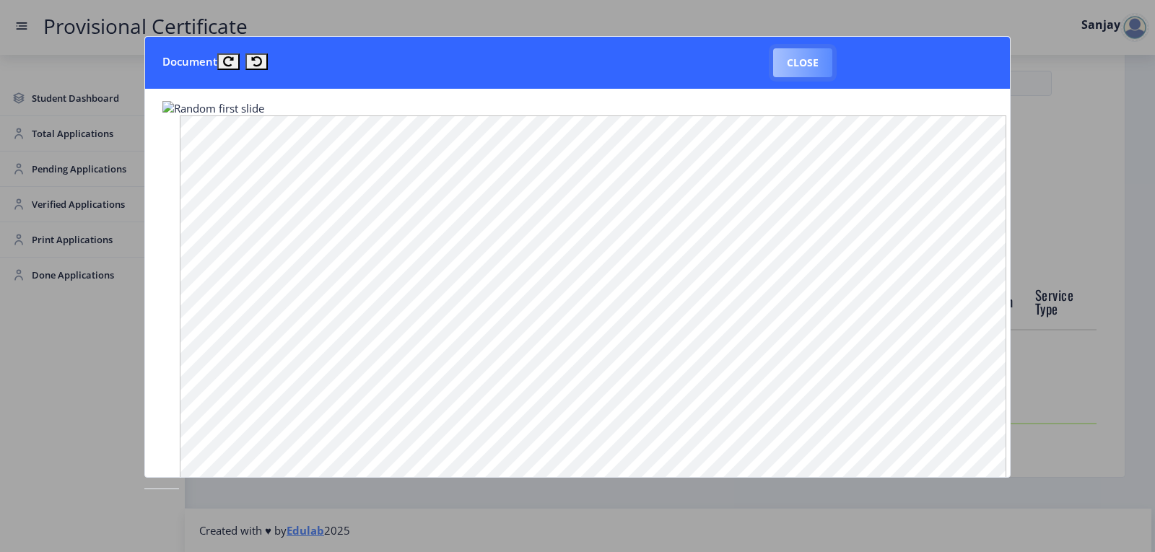
click at [796, 53] on button "Close" at bounding box center [802, 62] width 59 height 29
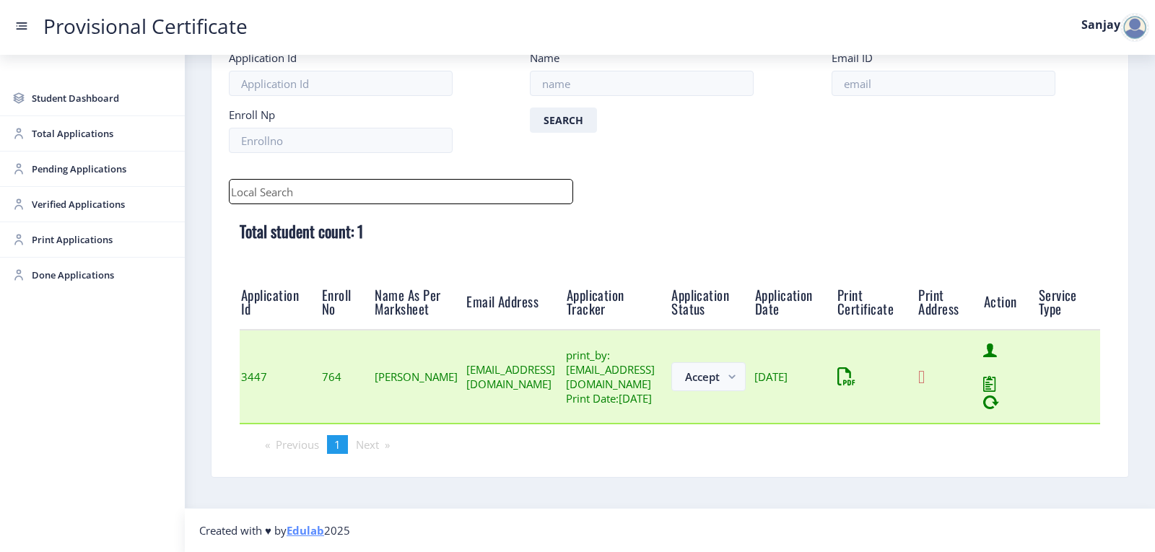
click at [925, 379] on icon at bounding box center [921, 377] width 6 height 18
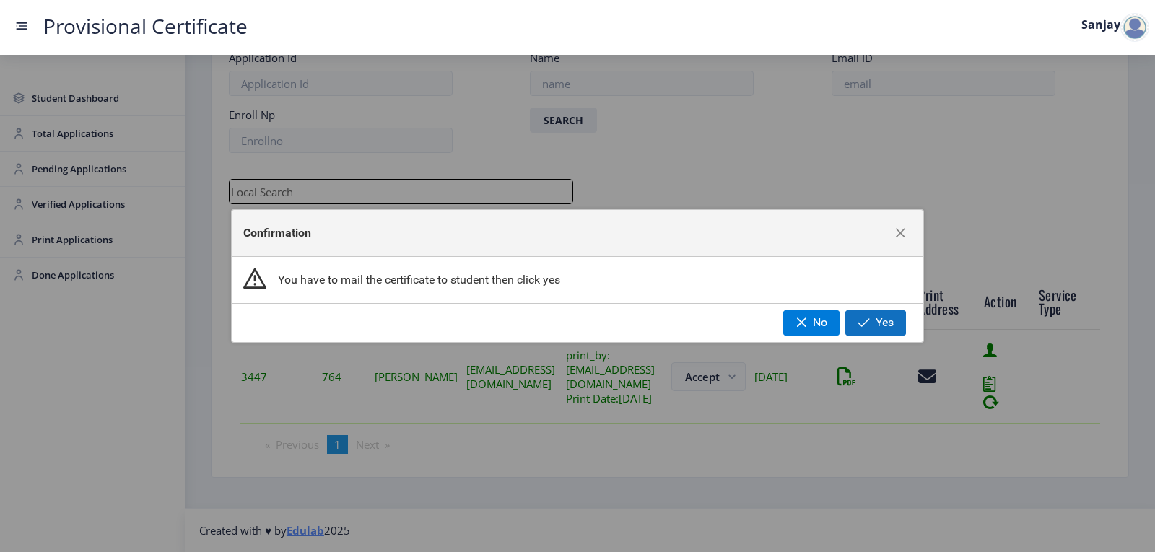
click at [887, 328] on span "Yes" at bounding box center [885, 322] width 18 height 13
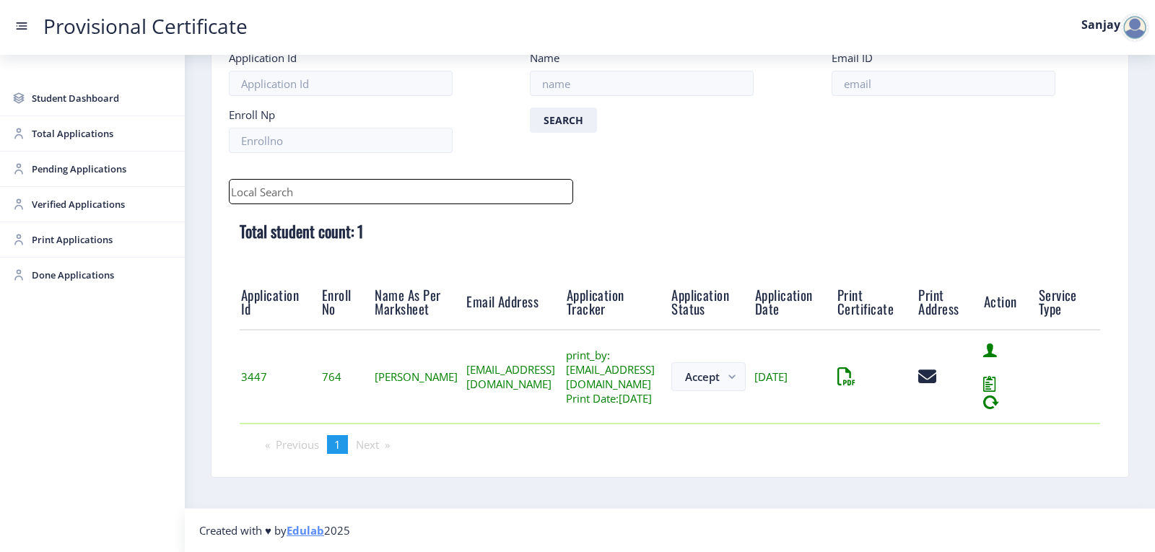
scroll to position [17, 0]
